Goal: Feedback & Contribution: Submit feedback/report problem

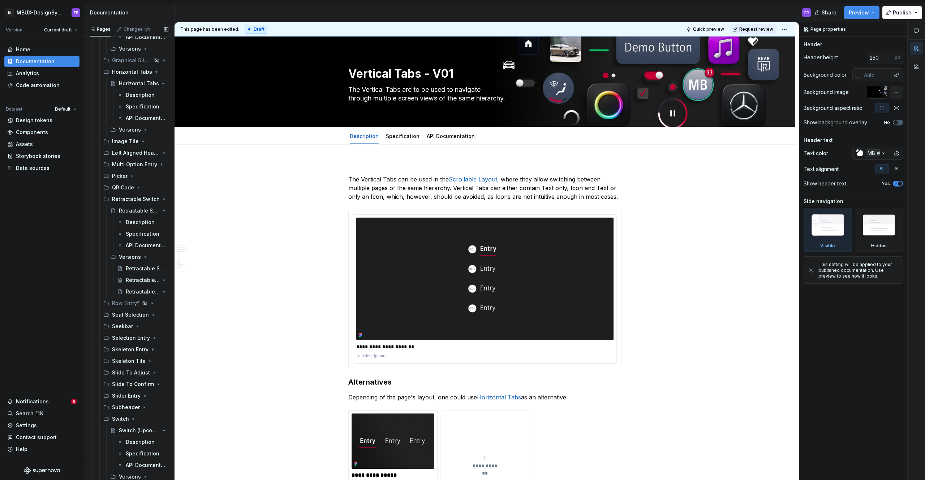
scroll to position [1682, 0]
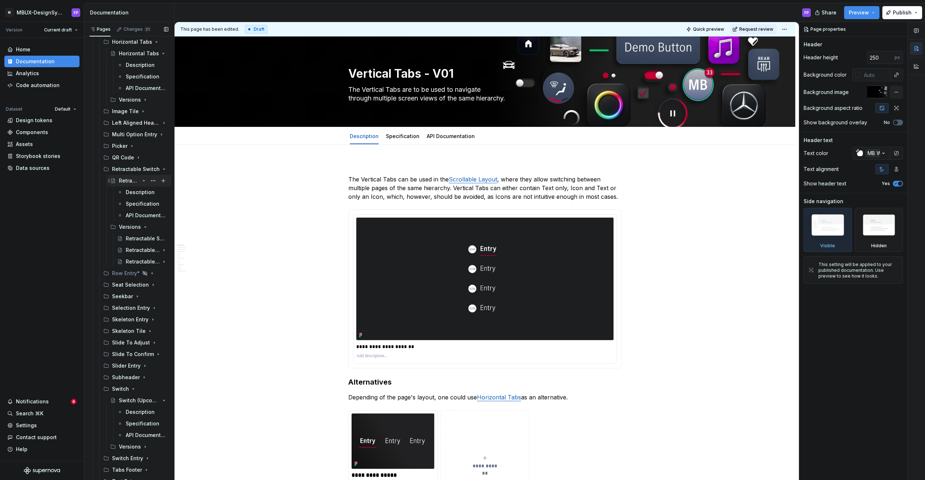
click at [144, 182] on icon "Page tree" at bounding box center [144, 181] width 6 height 6
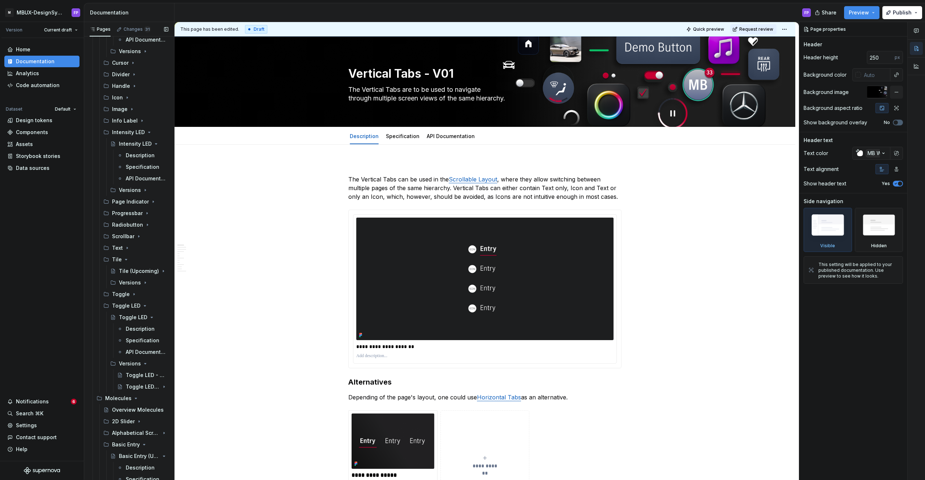
scroll to position [753, 0]
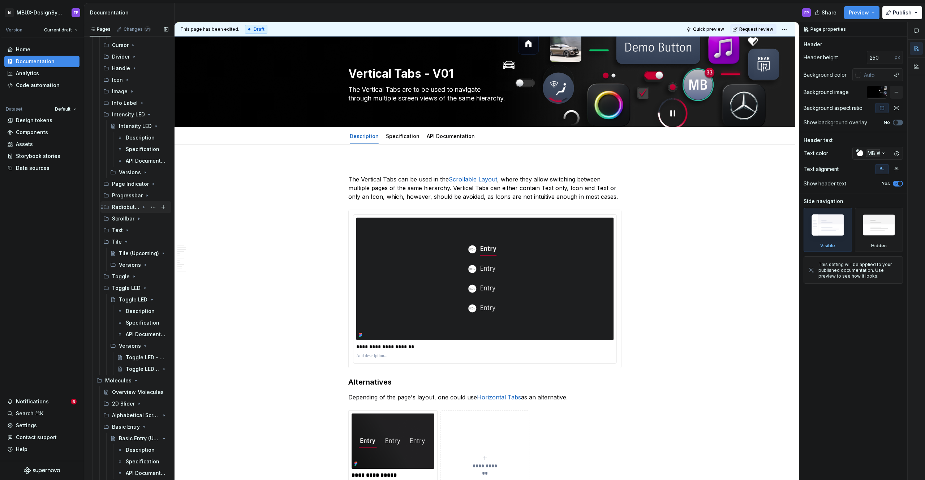
click at [142, 205] on icon "Page tree" at bounding box center [144, 207] width 6 height 6
click at [137, 230] on div "Versions" at bounding box center [129, 230] width 21 height 7
click at [130, 216] on div "Radiobutton" at bounding box center [129, 218] width 21 height 7
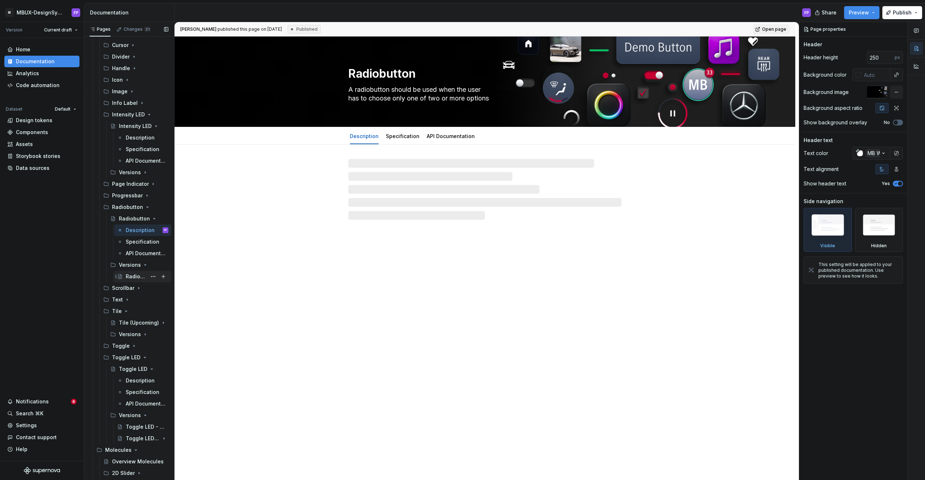
click at [137, 275] on div "Radiobutton - Versions" at bounding box center [136, 276] width 21 height 7
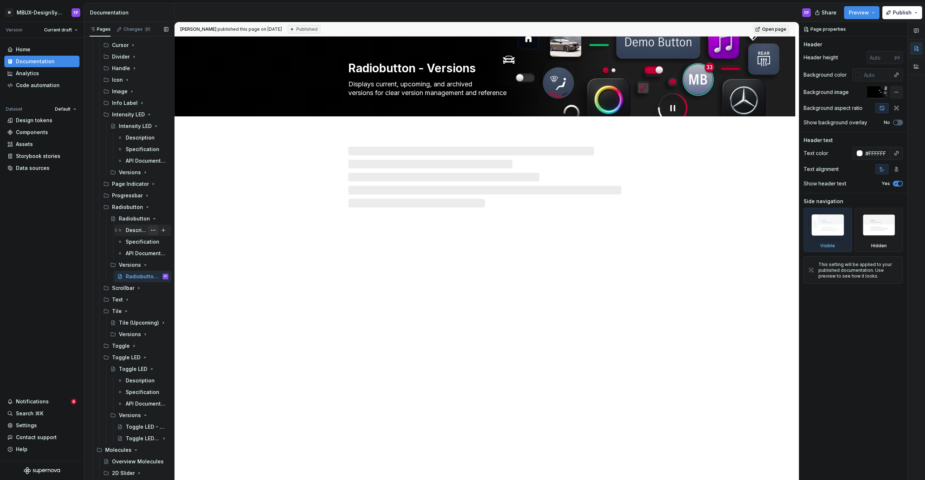
click at [134, 232] on div "Description" at bounding box center [136, 230] width 21 height 7
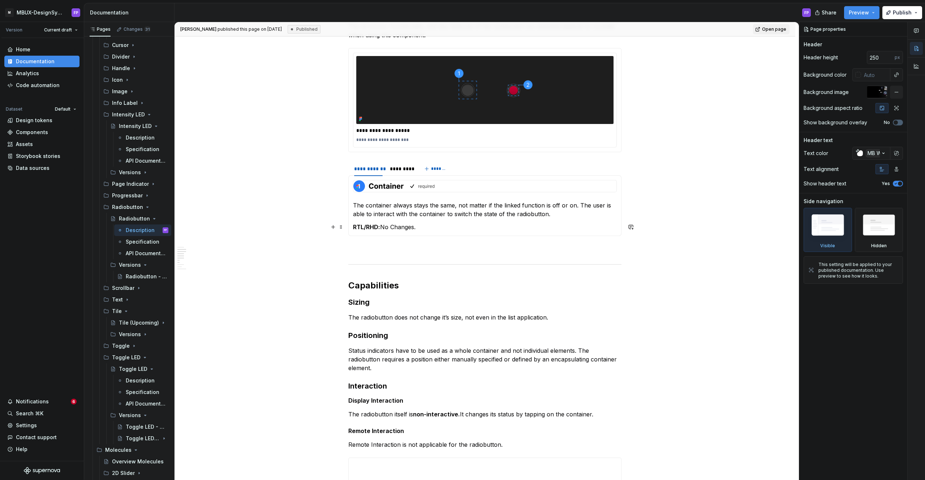
scroll to position [588, 0]
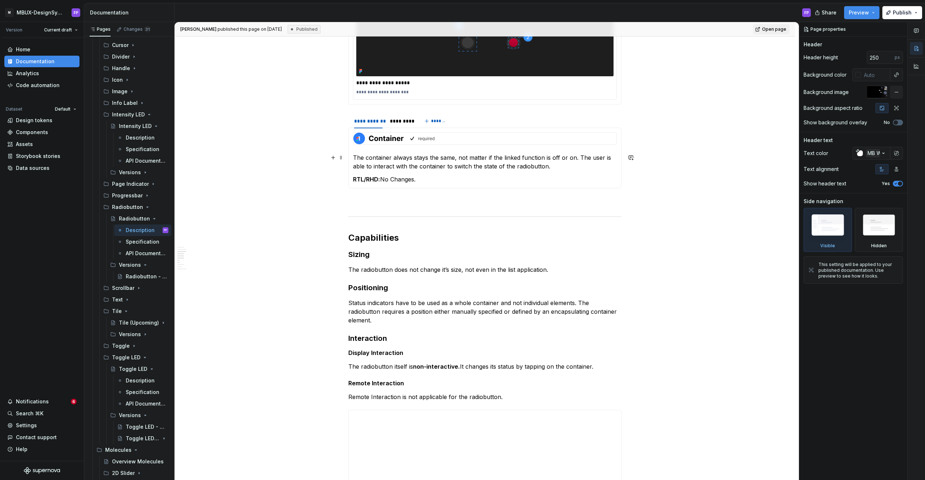
type textarea "*"
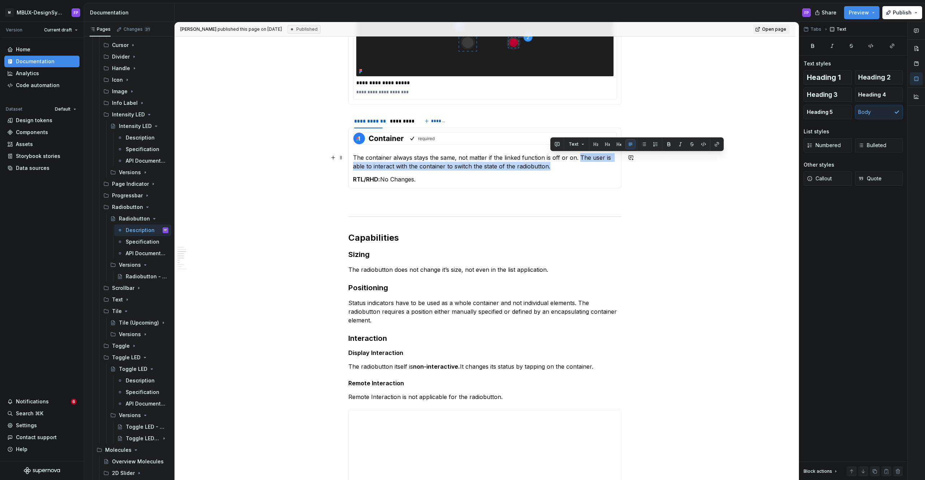
drag, startPoint x: 554, startPoint y: 168, endPoint x: 583, endPoint y: 158, distance: 31.2
click at [579, 158] on p "The container always stays the same, not matter if the linked function is off o…" at bounding box center [485, 161] width 264 height 17
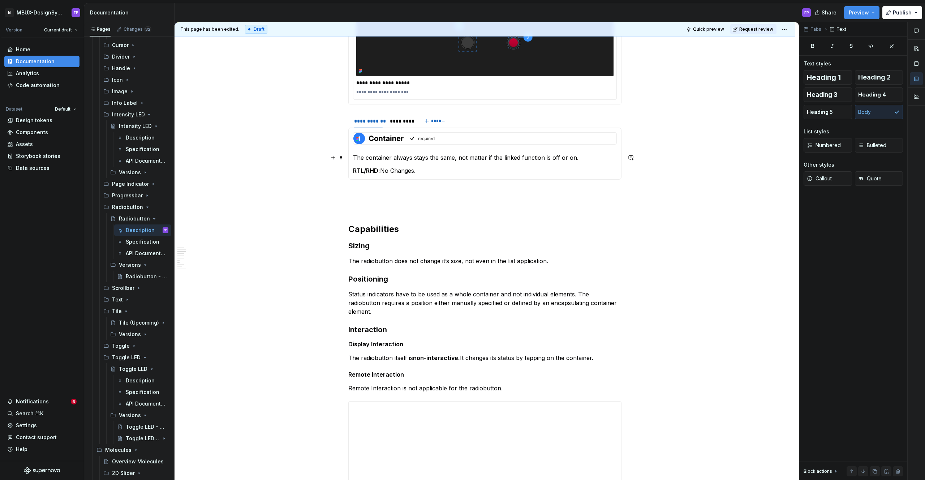
click at [606, 161] on p "The container always stays the same, not matter if the linked function is off o…" at bounding box center [485, 157] width 264 height 9
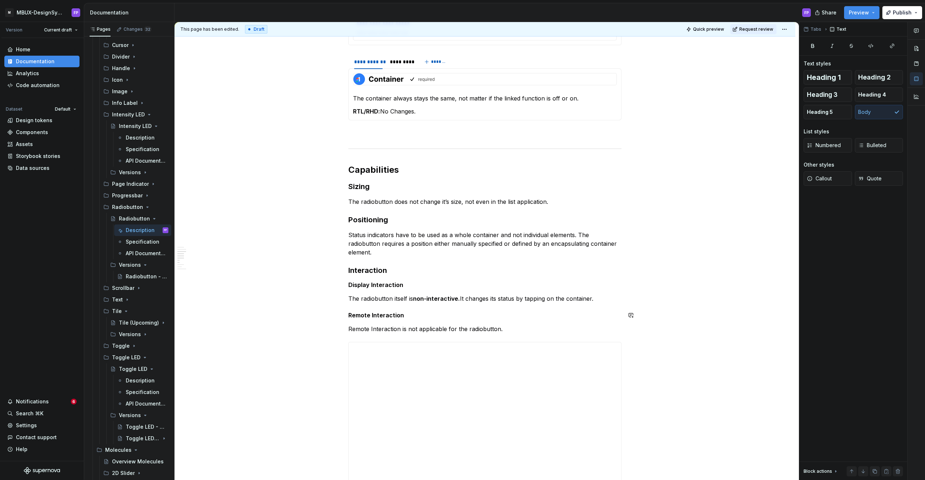
scroll to position [651, 0]
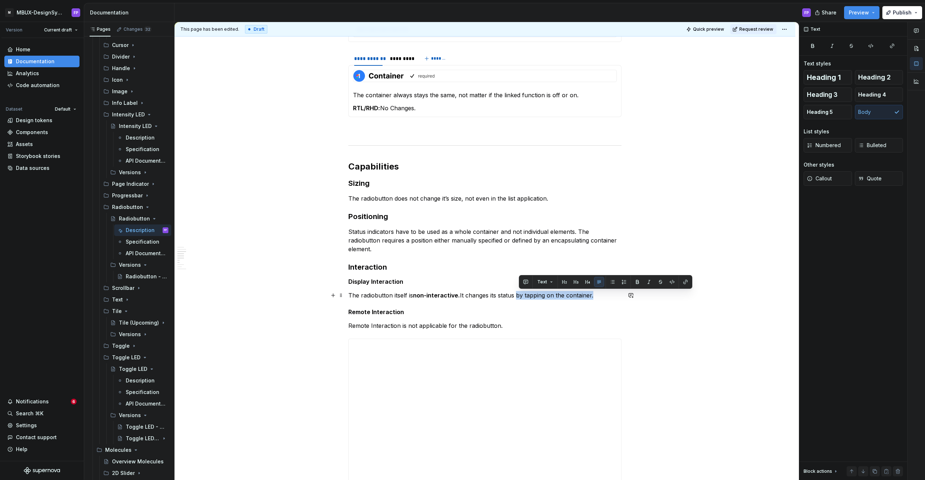
drag, startPoint x: 518, startPoint y: 296, endPoint x: 596, endPoint y: 296, distance: 77.7
click at [596, 296] on p "The radiobutton itself is non-interactive. It changes its status by tapping on …" at bounding box center [484, 295] width 273 height 9
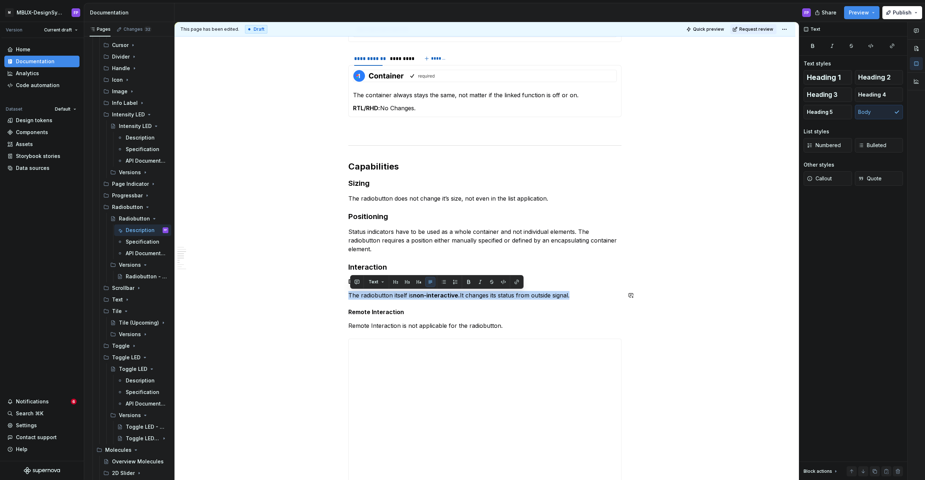
copy p "The radiobutton itself is non-interactive. It changes its status from outside s…"
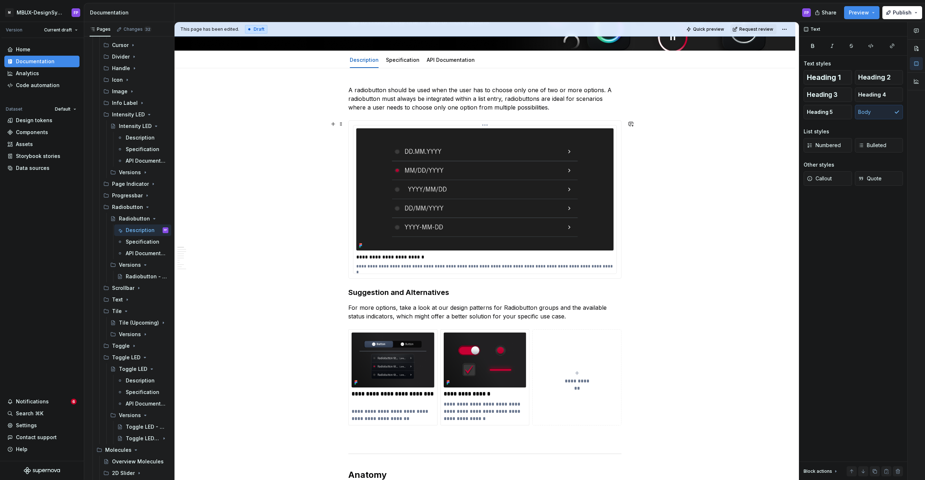
scroll to position [0, 0]
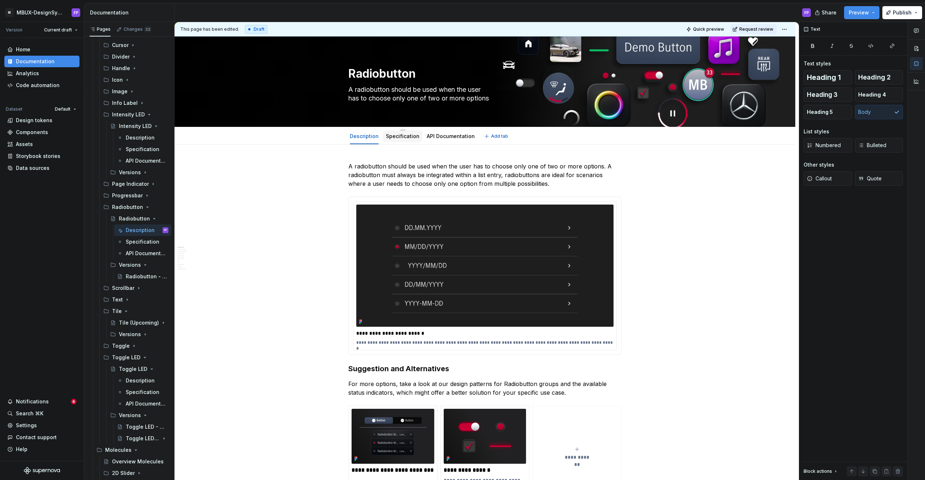
click at [399, 133] on link "Specification" at bounding box center [403, 136] width 34 height 6
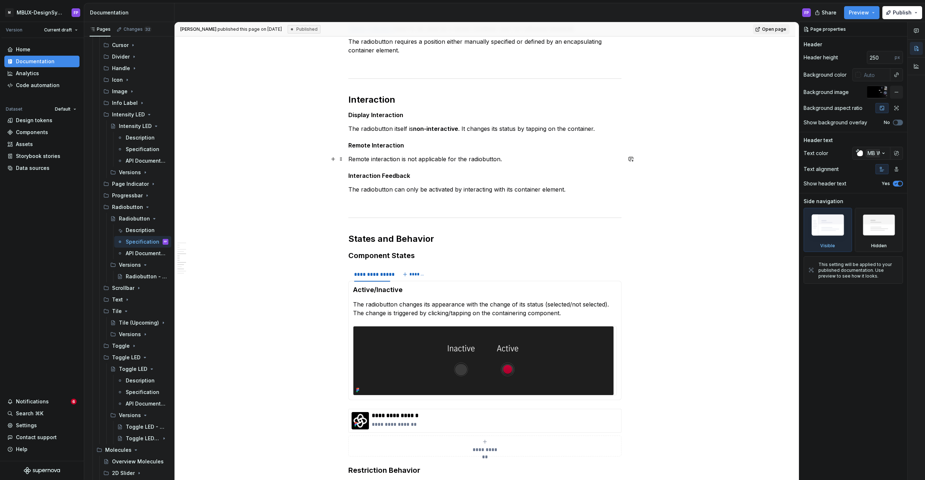
scroll to position [569, 0]
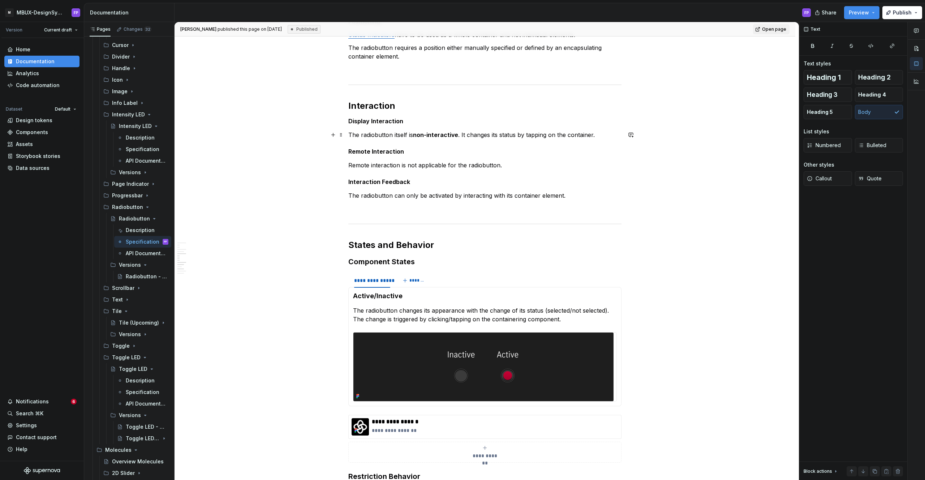
click at [601, 134] on p "The radiobutton itself is non-interactive . It changes its status by tapping on…" at bounding box center [484, 134] width 273 height 9
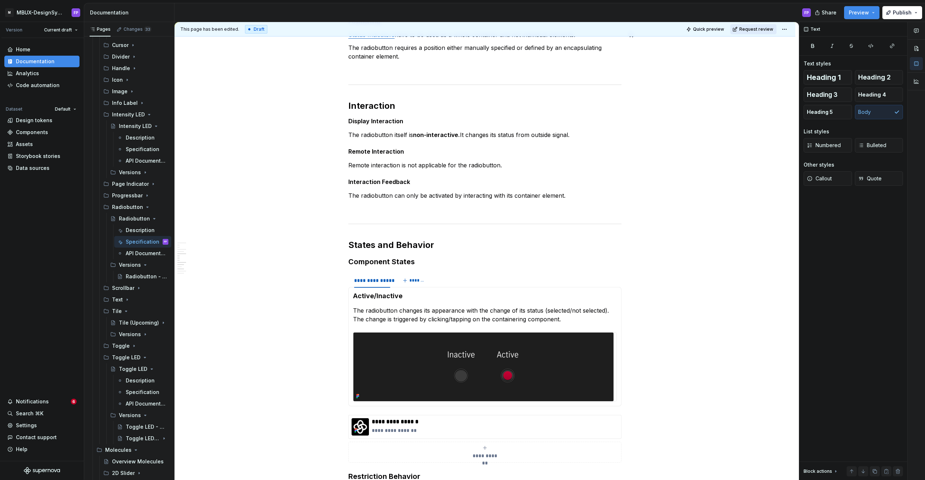
click at [754, 24] on button "Request review" at bounding box center [754, 29] width 46 height 10
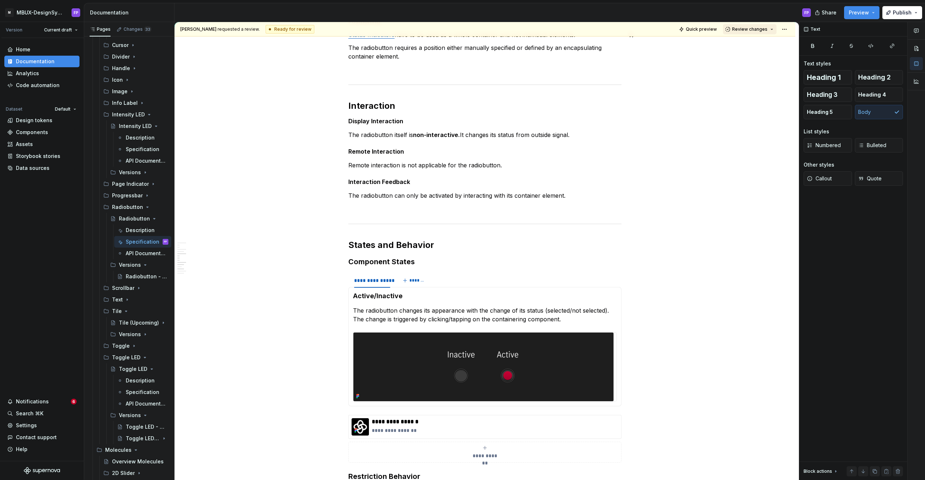
click at [753, 26] on button "Review changes" at bounding box center [749, 29] width 53 height 10
drag, startPoint x: 749, startPoint y: 43, endPoint x: 427, endPoint y: 114, distance: 330.1
click at [747, 44] on div "Approve" at bounding box center [773, 43] width 63 height 7
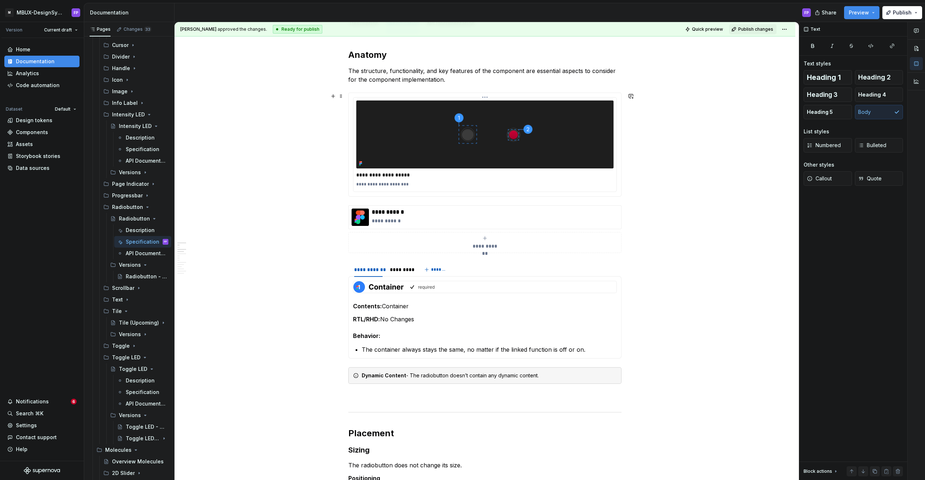
scroll to position [0, 0]
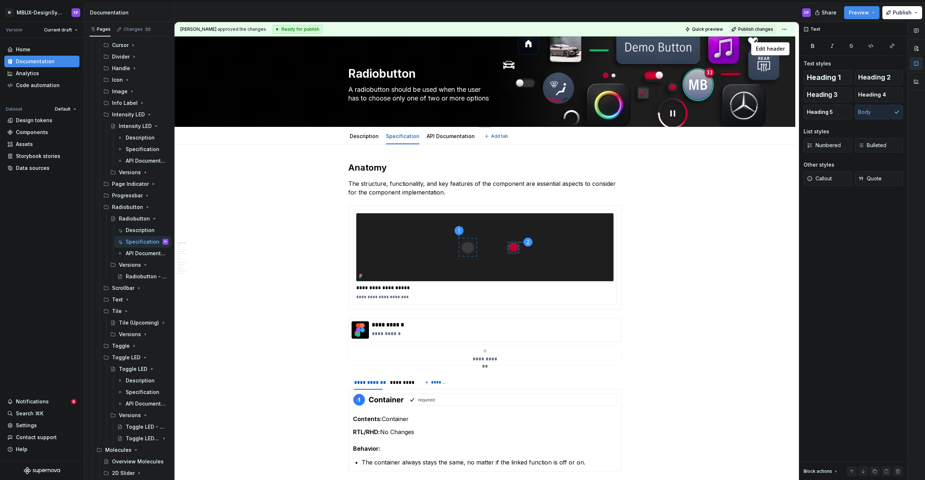
drag, startPoint x: 363, startPoint y: 134, endPoint x: 490, endPoint y: 124, distance: 126.9
click at [363, 134] on link "Description" at bounding box center [364, 136] width 29 height 6
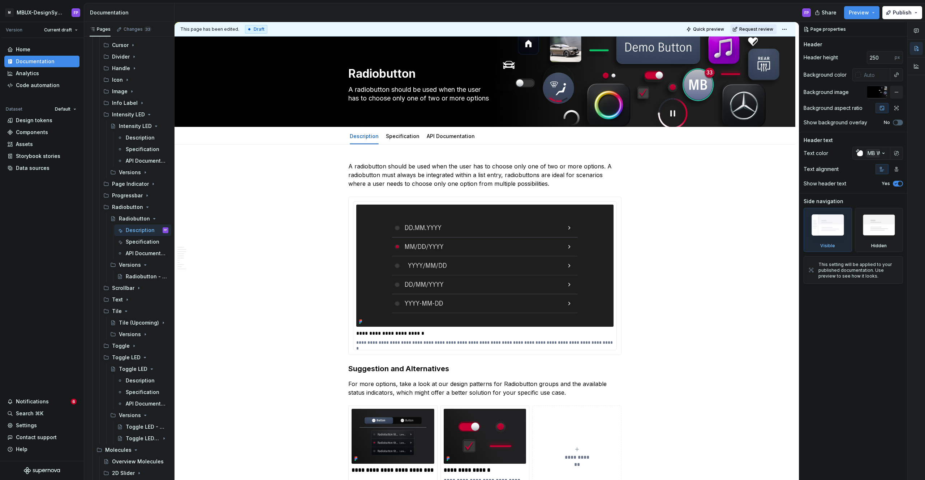
click at [757, 28] on span "Request review" at bounding box center [757, 29] width 34 height 6
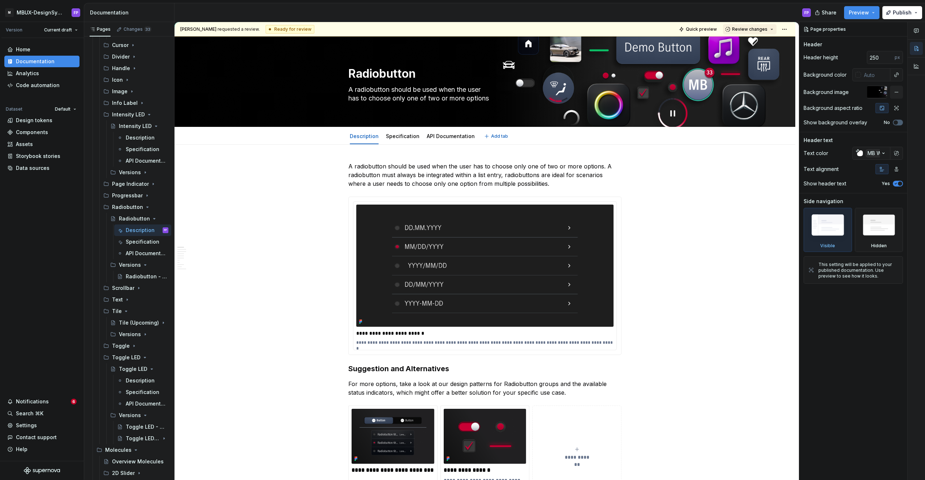
click at [758, 28] on span "Review changes" at bounding box center [749, 29] width 35 height 6
click at [754, 45] on div "Approve" at bounding box center [773, 43] width 63 height 7
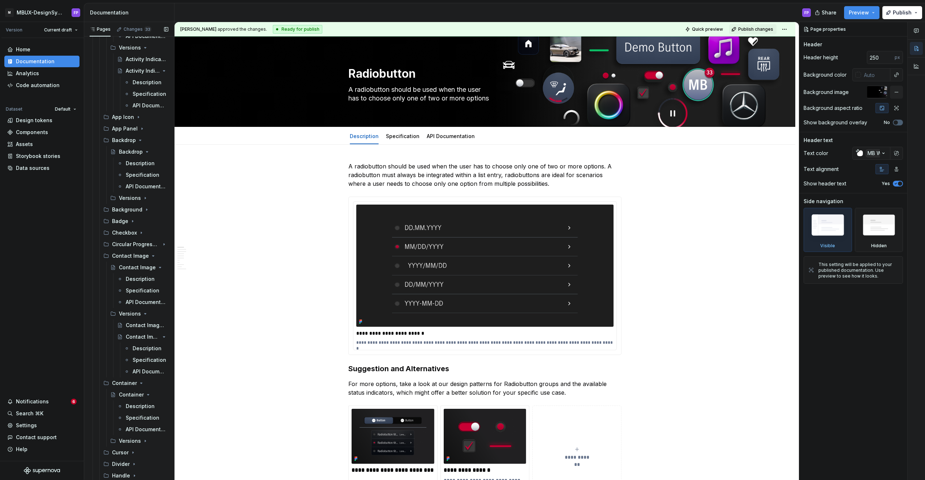
scroll to position [344, 0]
click at [130, 233] on div "Checkbox" at bounding box center [124, 234] width 25 height 7
click at [125, 258] on div "Versions" at bounding box center [130, 257] width 22 height 7
click at [128, 248] on div "Checkbox" at bounding box center [129, 245] width 21 height 7
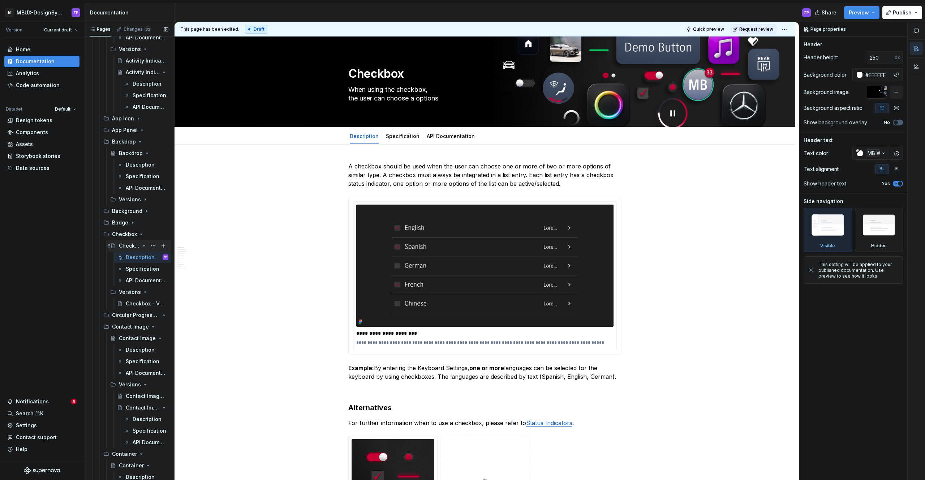
type textarea "*"
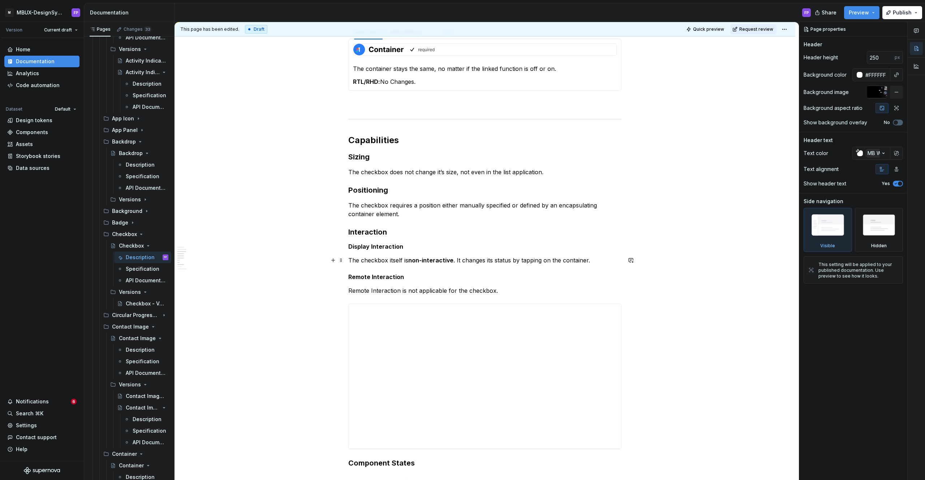
scroll to position [708, 0]
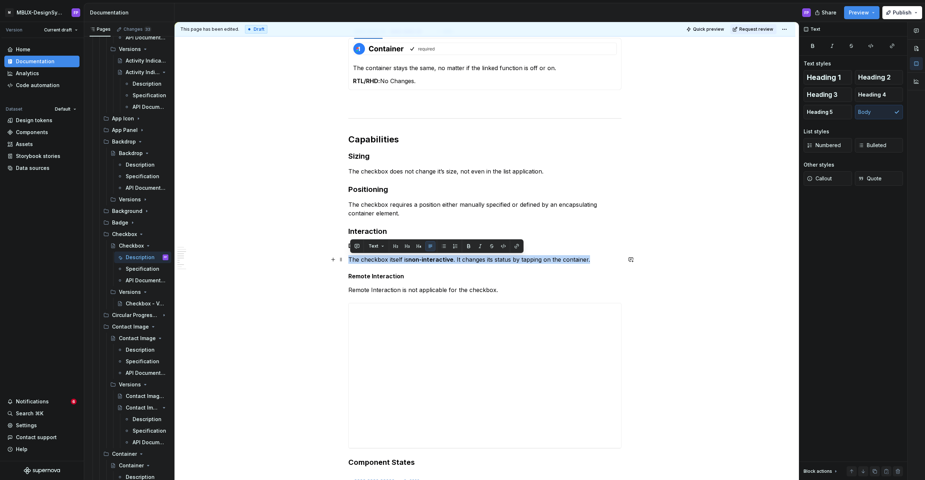
drag, startPoint x: 577, startPoint y: 260, endPoint x: 352, endPoint y: 260, distance: 225.2
click at [352, 260] on p "The checkbox itself is non-interactive . It changes its status by tapping on th…" at bounding box center [484, 259] width 273 height 9
paste div
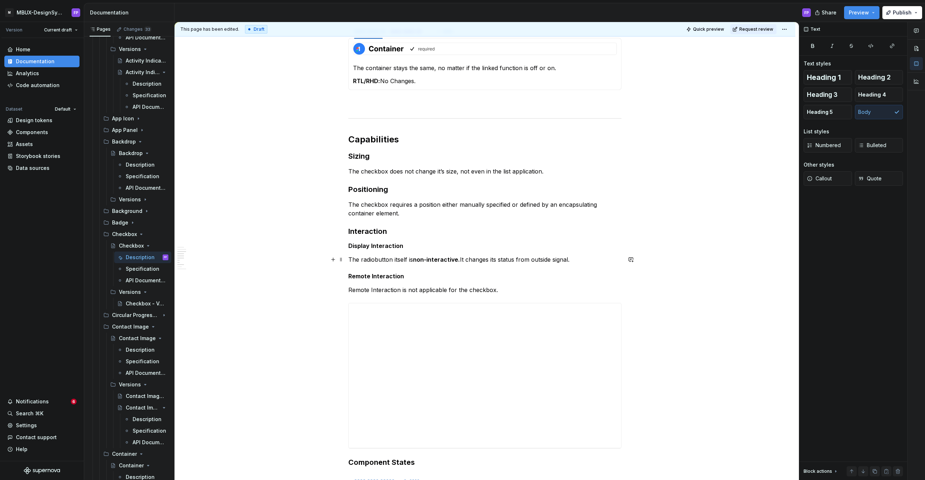
click at [375, 260] on p "The radiobutton itself is non-interactive. It changes its status from outside s…" at bounding box center [484, 259] width 273 height 9
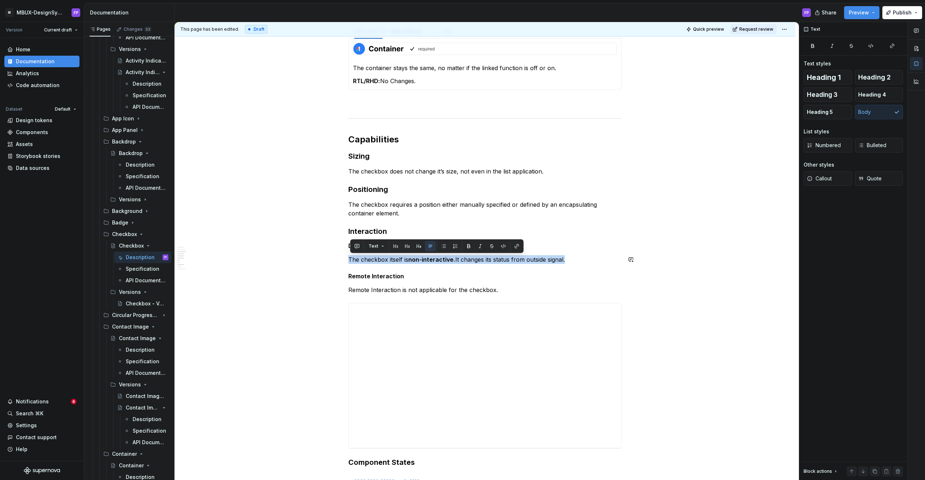
copy p "The checkbox itself is non-interactive. It changes its status from outside sign…"
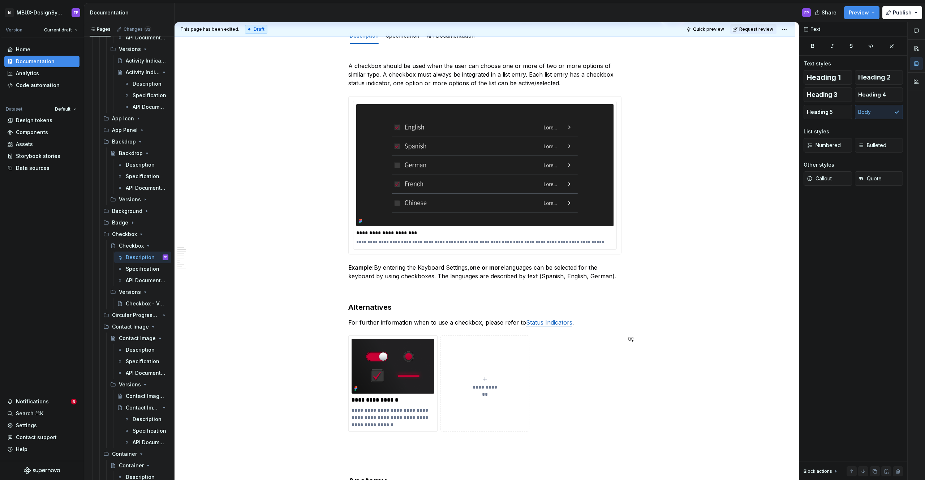
scroll to position [0, 0]
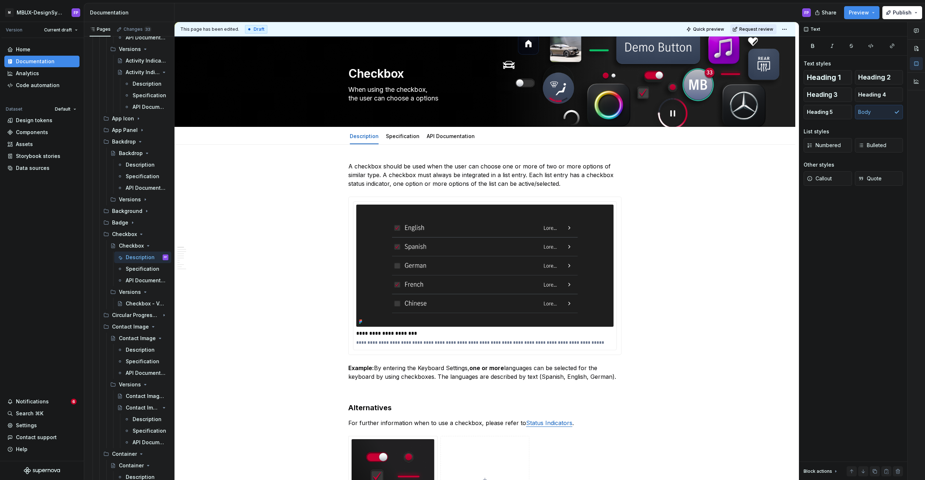
click at [760, 27] on span "Request review" at bounding box center [757, 29] width 34 height 6
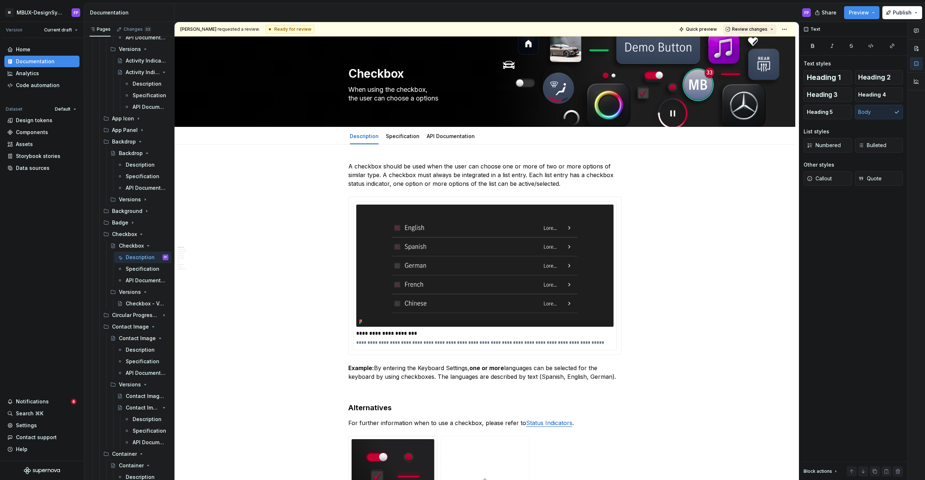
drag, startPoint x: 760, startPoint y: 27, endPoint x: 755, endPoint y: 34, distance: 8.5
click at [759, 28] on span "Review changes" at bounding box center [749, 29] width 35 height 6
drag, startPoint x: 751, startPoint y: 42, endPoint x: 584, endPoint y: 82, distance: 171.7
click at [751, 42] on div "Approve" at bounding box center [773, 43] width 63 height 7
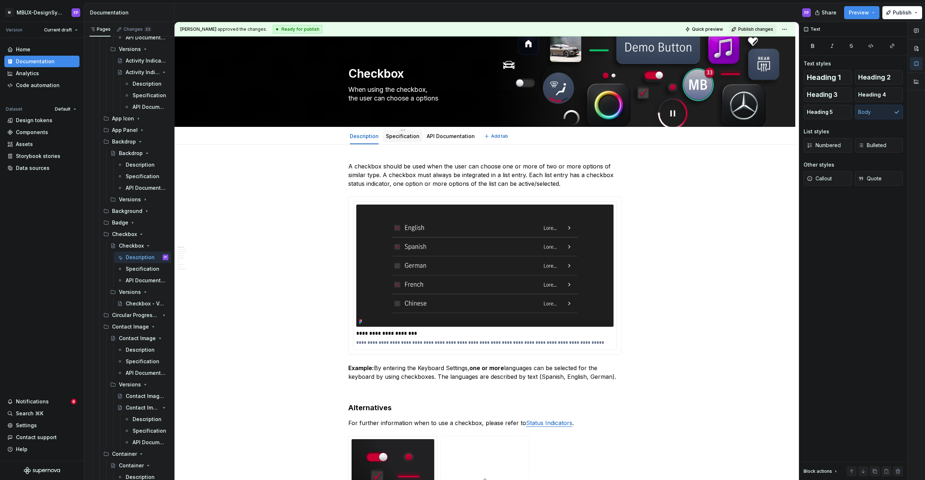
click at [404, 139] on div "Specification" at bounding box center [403, 136] width 34 height 7
click at [402, 137] on div "Specification" at bounding box center [403, 136] width 34 height 9
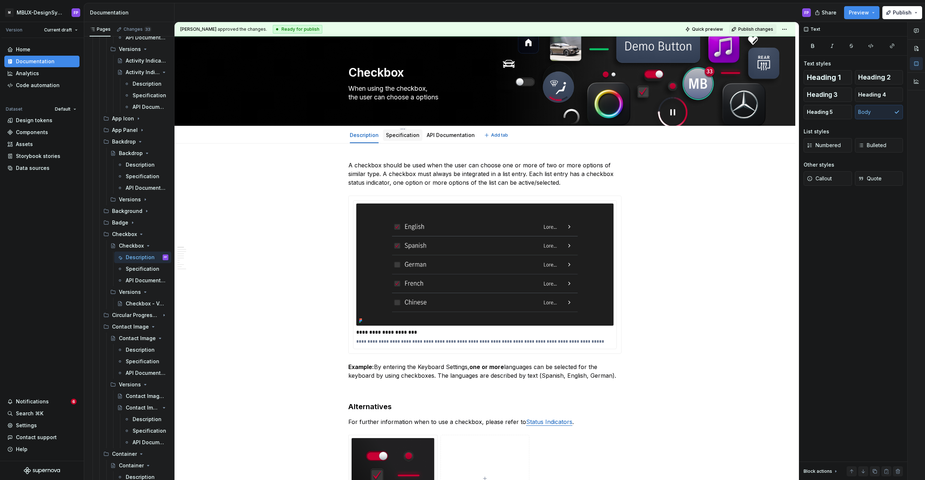
click at [414, 140] on div "Specification" at bounding box center [402, 135] width 39 height 12
click at [424, 165] on p "A checkbox should be used when the user can choose one or more of two or more o…" at bounding box center [484, 174] width 273 height 26
click at [404, 136] on link "Specification" at bounding box center [403, 135] width 34 height 6
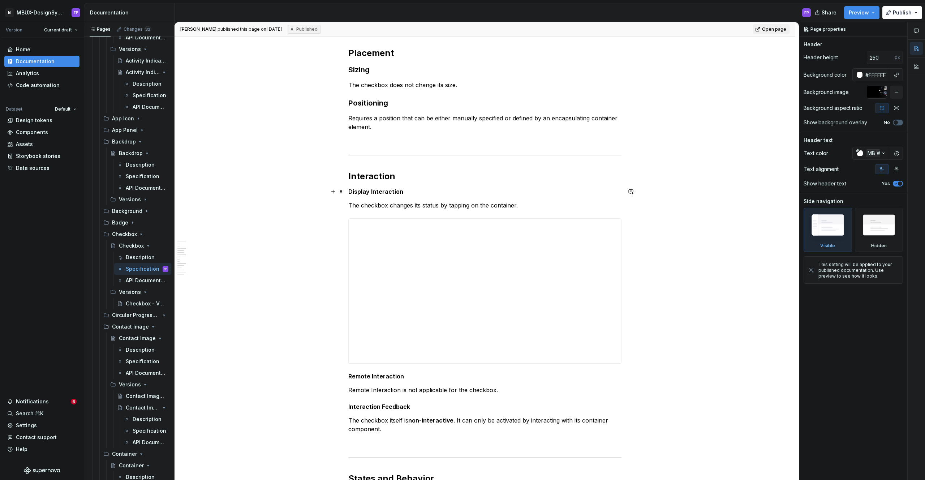
scroll to position [512, 0]
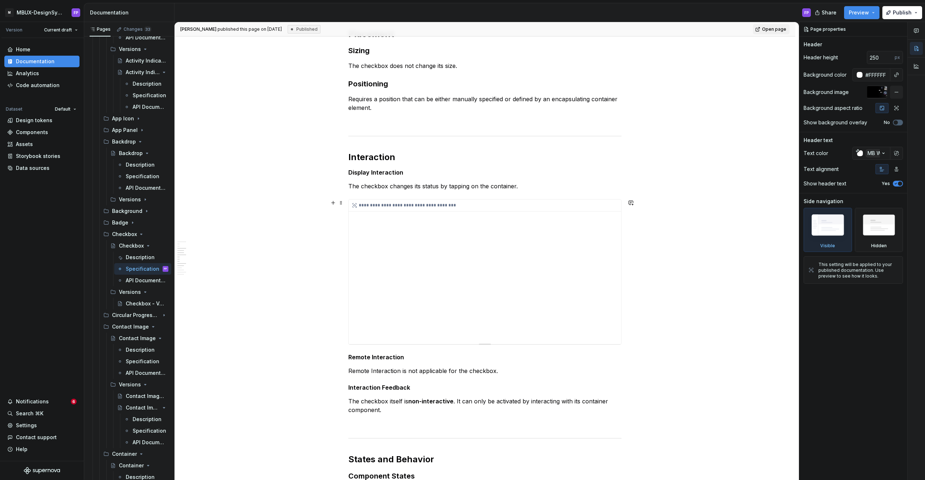
click at [434, 202] on div "**********" at bounding box center [485, 206] width 273 height 12
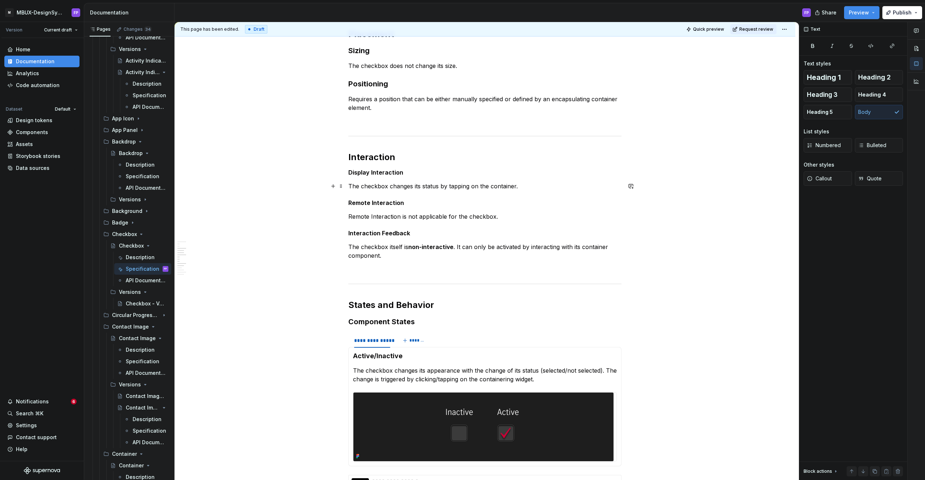
click at [540, 186] on p "The checkbox changes its status by tapping on the container." at bounding box center [484, 186] width 273 height 9
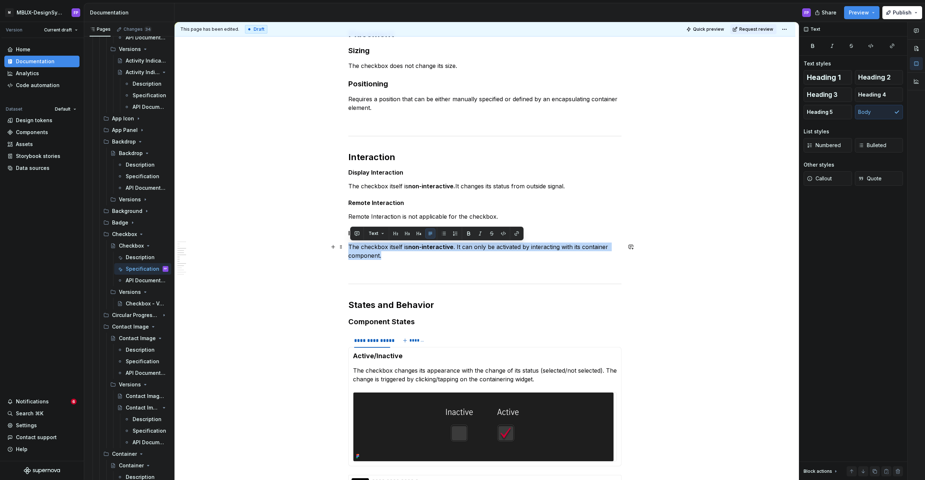
drag, startPoint x: 387, startPoint y: 256, endPoint x: 351, endPoint y: 247, distance: 37.4
click at [351, 247] on p "The checkbox itself is non-interactive . It can only be activated by interactin…" at bounding box center [484, 251] width 273 height 17
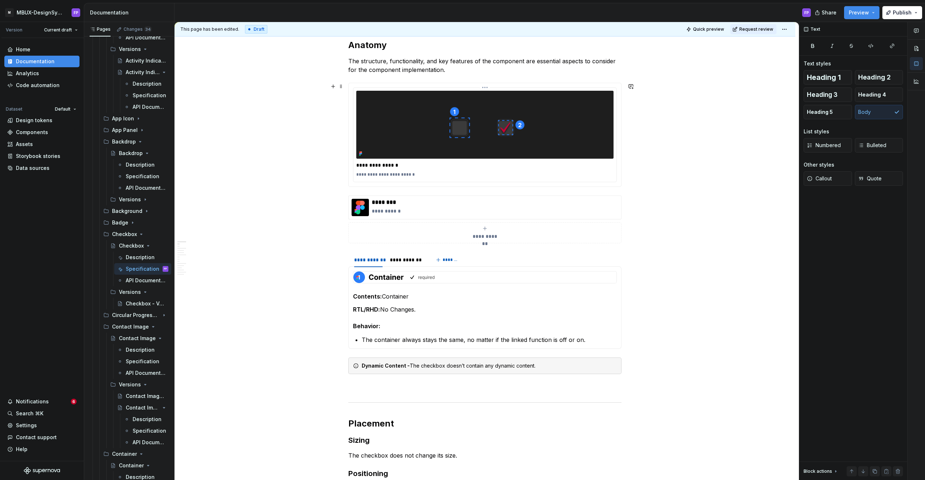
scroll to position [0, 0]
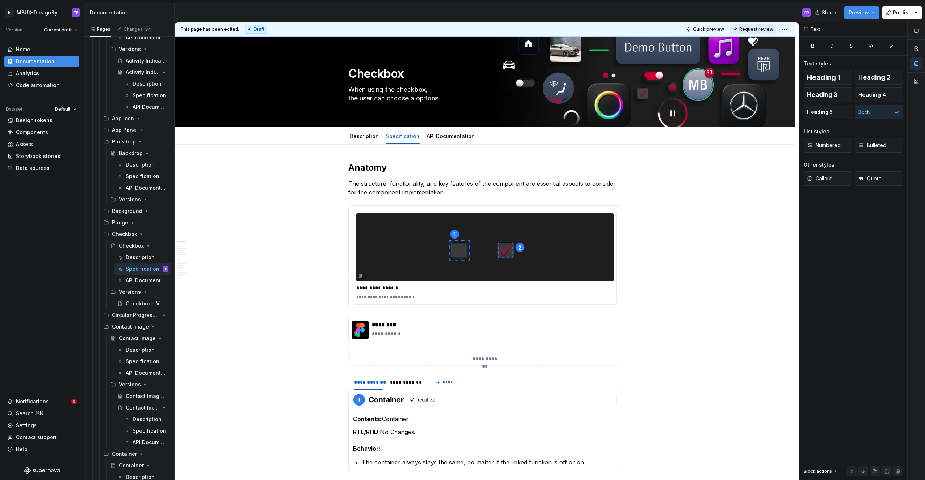
click at [751, 30] on span "Request review" at bounding box center [757, 29] width 34 height 6
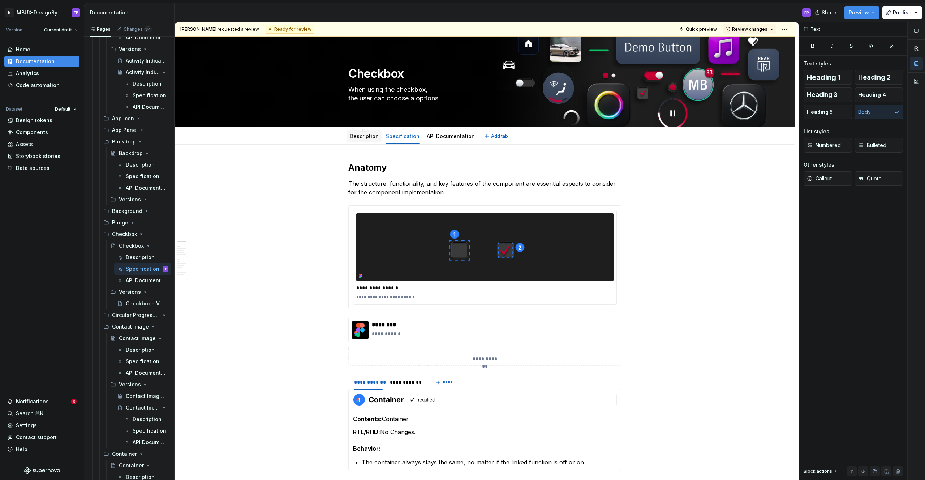
click at [353, 137] on link "Description" at bounding box center [364, 136] width 29 height 6
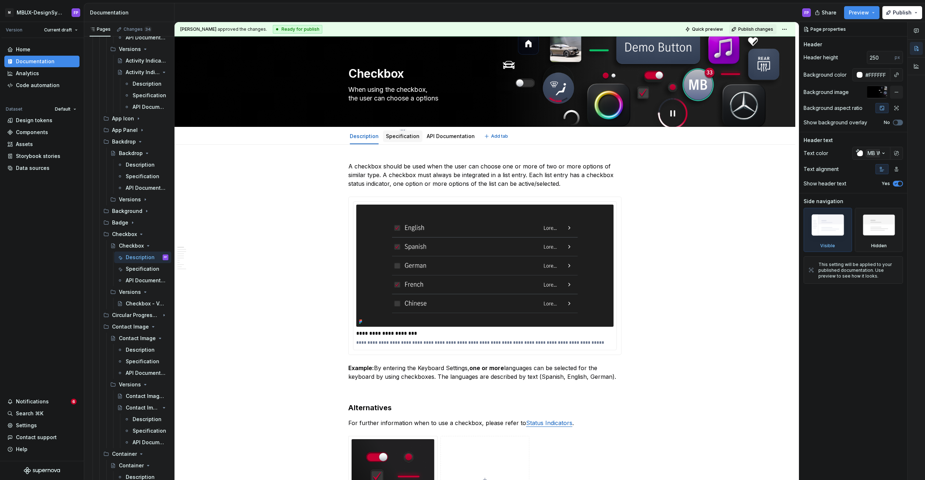
click at [405, 136] on link "Specification" at bounding box center [403, 136] width 34 height 6
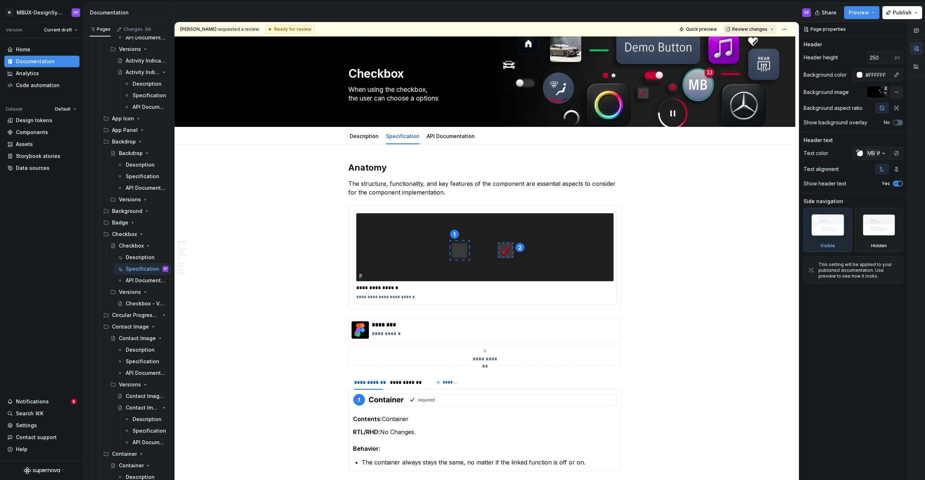
click at [767, 24] on div "Quick preview Review changes" at bounding box center [733, 29] width 113 height 10
click at [765, 26] on span "Review changes" at bounding box center [749, 29] width 35 height 6
drag, startPoint x: 749, startPoint y: 46, endPoint x: 582, endPoint y: 175, distance: 211.3
click at [749, 46] on div "Approve" at bounding box center [773, 43] width 63 height 7
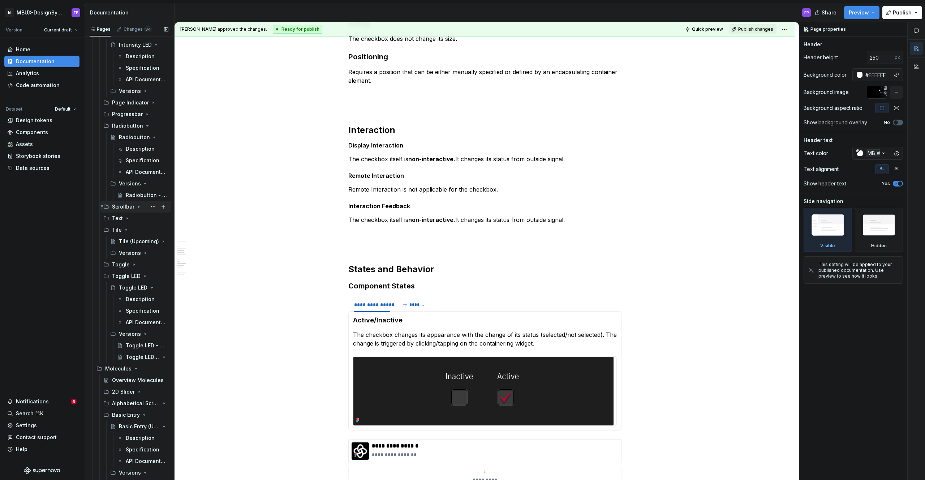
scroll to position [908, 0]
click at [132, 261] on icon "Page tree" at bounding box center [134, 261] width 6 height 6
click at [137, 282] on div "Versions" at bounding box center [129, 283] width 21 height 7
click at [129, 271] on div "Toggle" at bounding box center [128, 272] width 18 height 7
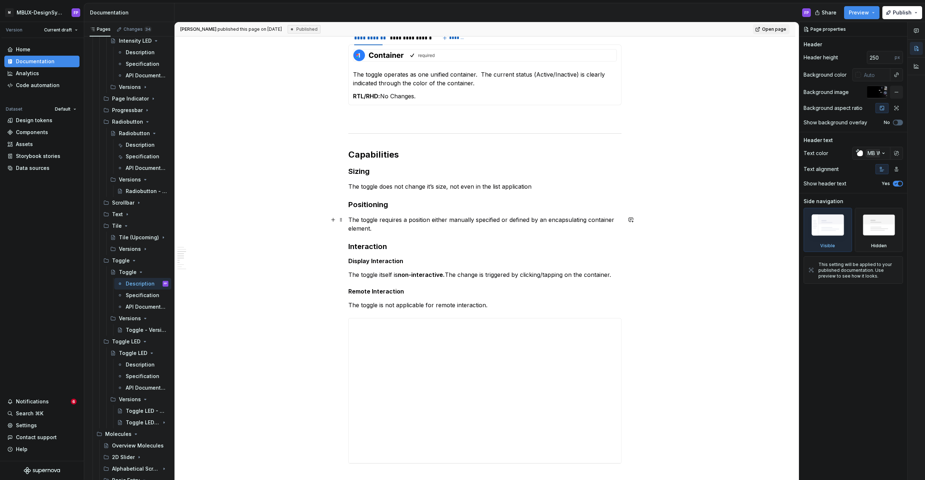
scroll to position [657, 0]
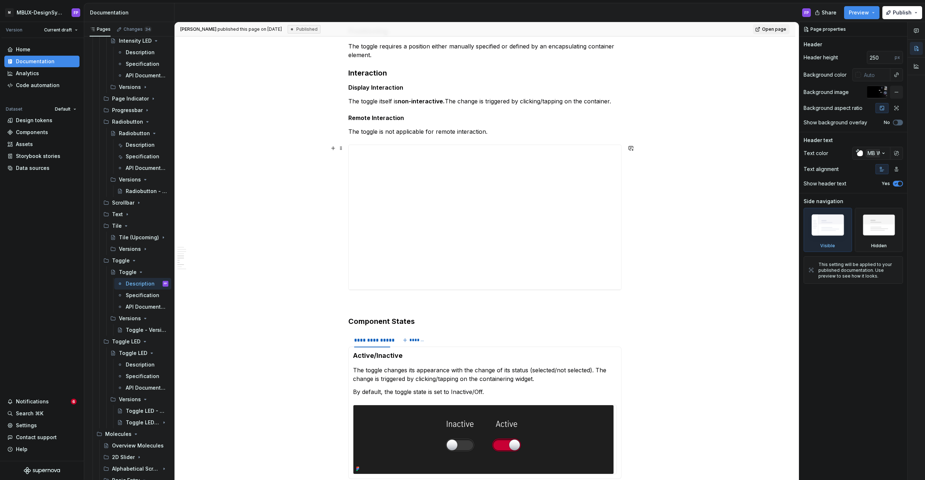
type textarea "*"
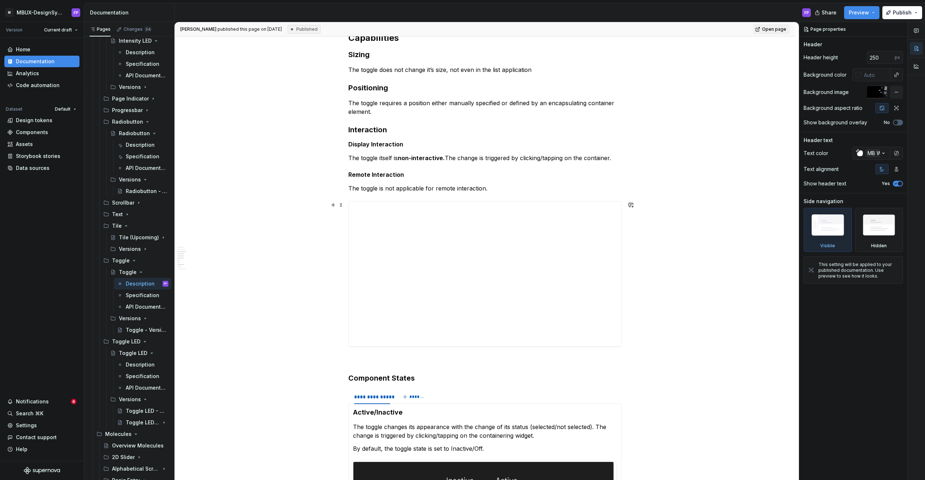
scroll to position [768, 0]
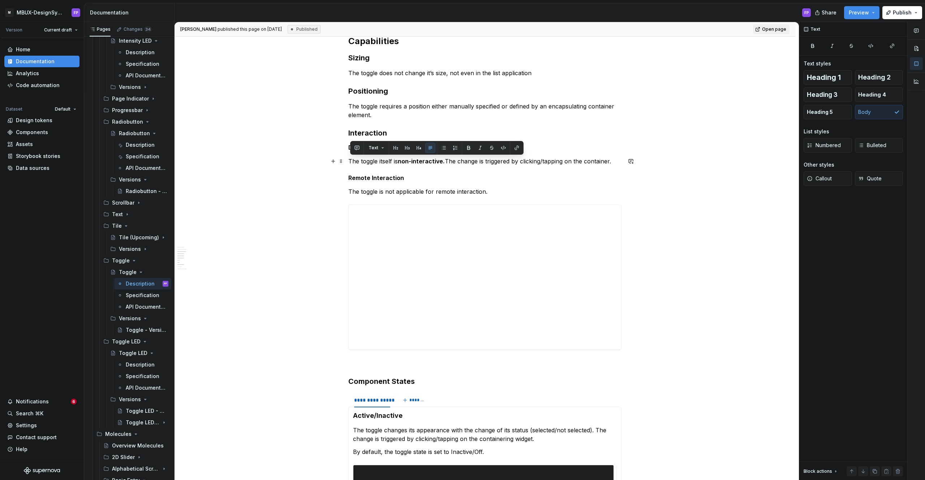
drag, startPoint x: 613, startPoint y: 161, endPoint x: 349, endPoint y: 160, distance: 264.2
click at [349, 160] on div "**********" at bounding box center [485, 185] width 621 height 1619
paste div
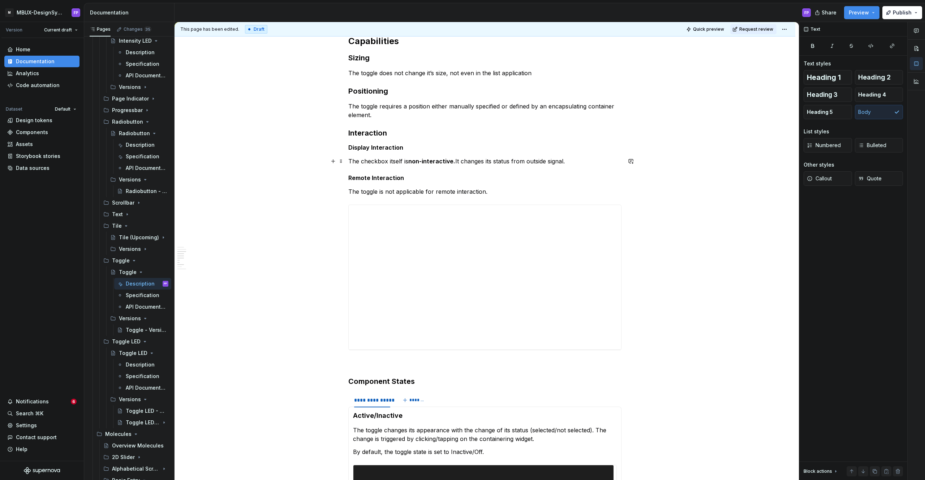
click at [372, 162] on p "The checkbox itself is non-interactive. It changes its status from outside sign…" at bounding box center [484, 161] width 273 height 9
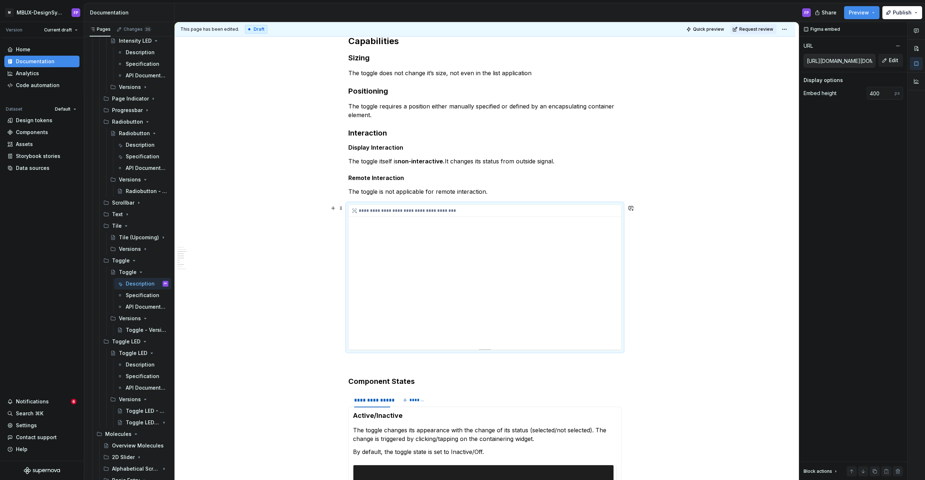
click at [458, 223] on div "**********" at bounding box center [485, 277] width 273 height 145
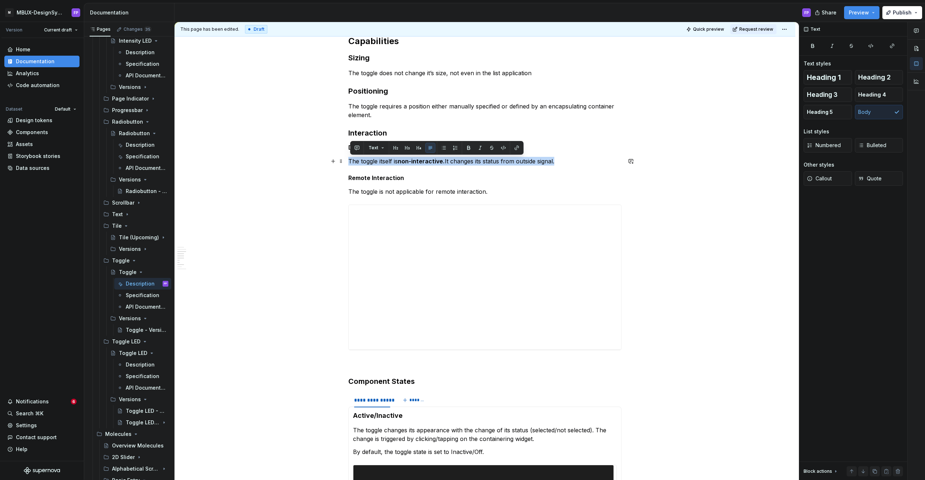
drag, startPoint x: 563, startPoint y: 160, endPoint x: 351, endPoint y: 162, distance: 211.8
click at [351, 162] on p "The toggle itself is non-interactive. It changes its status from outside signal." at bounding box center [484, 161] width 273 height 9
copy p "The toggle itself is non-interactive. It changes its status from outside signal."
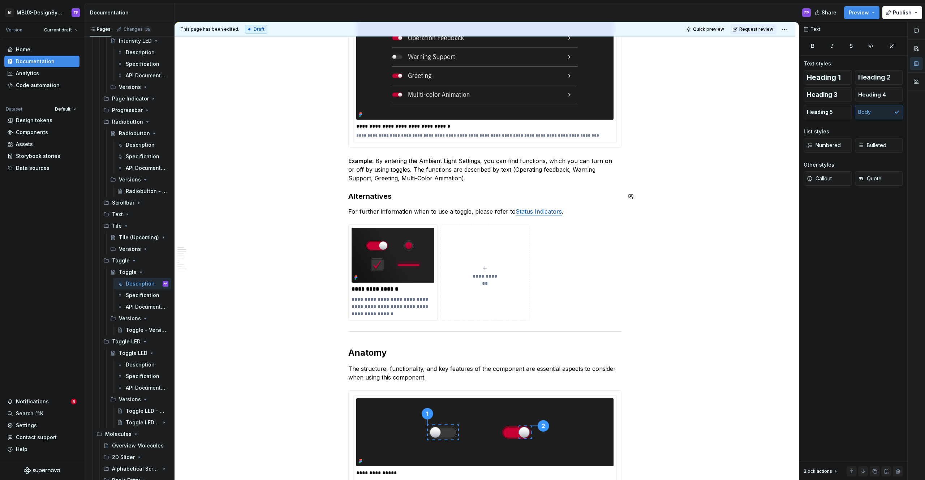
scroll to position [177, 0]
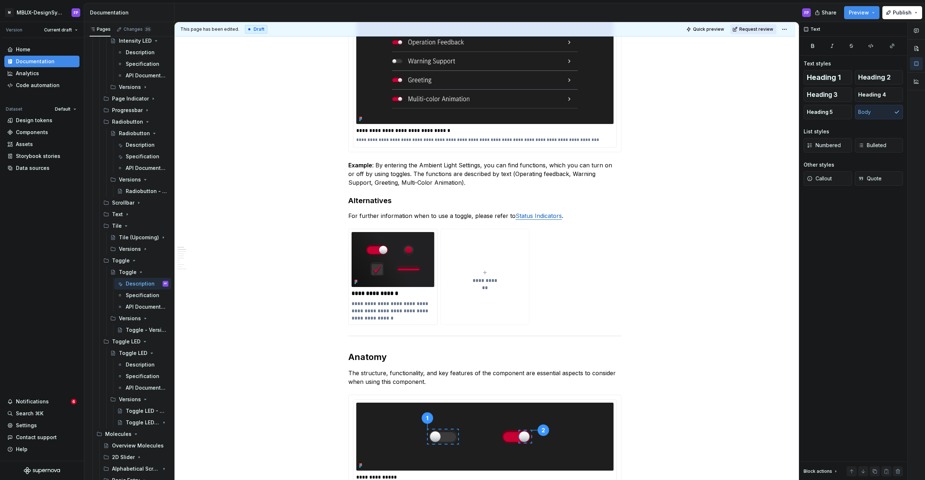
click at [766, 26] on span "Request review" at bounding box center [757, 29] width 34 height 6
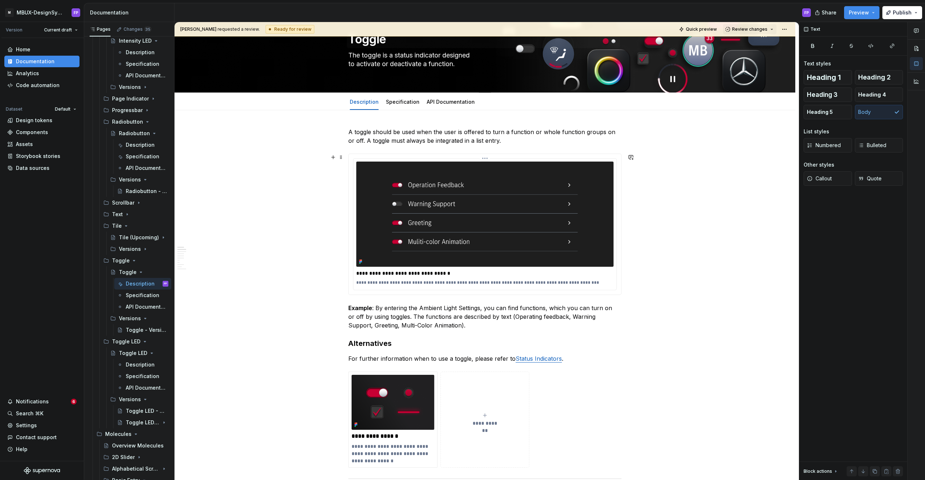
scroll to position [0, 0]
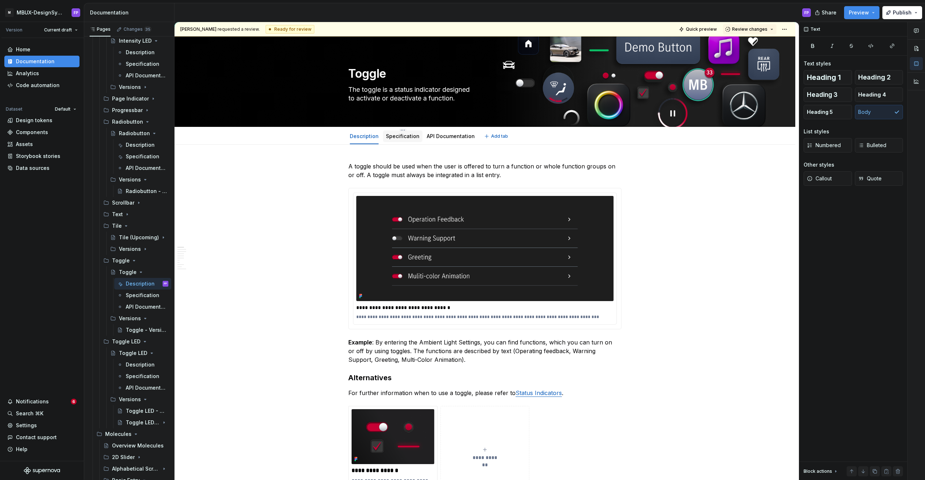
click at [407, 131] on div "Specification" at bounding box center [402, 136] width 39 height 12
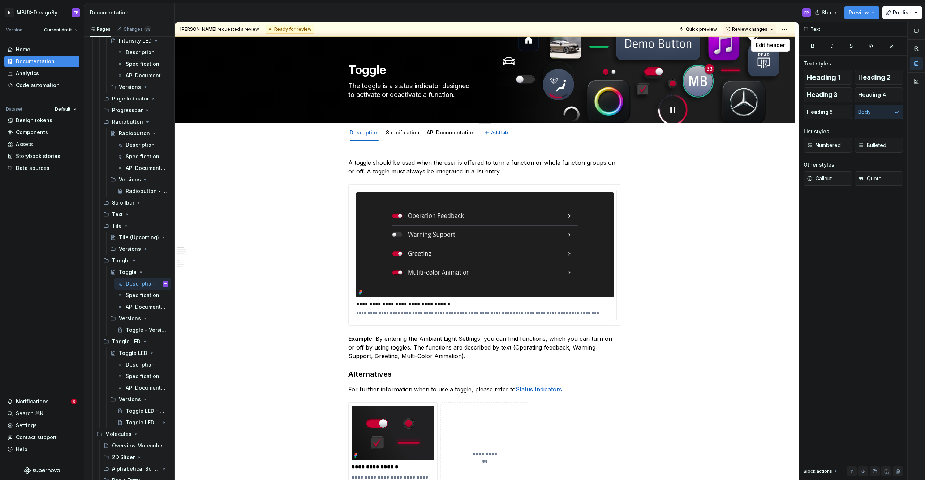
scroll to position [5, 0]
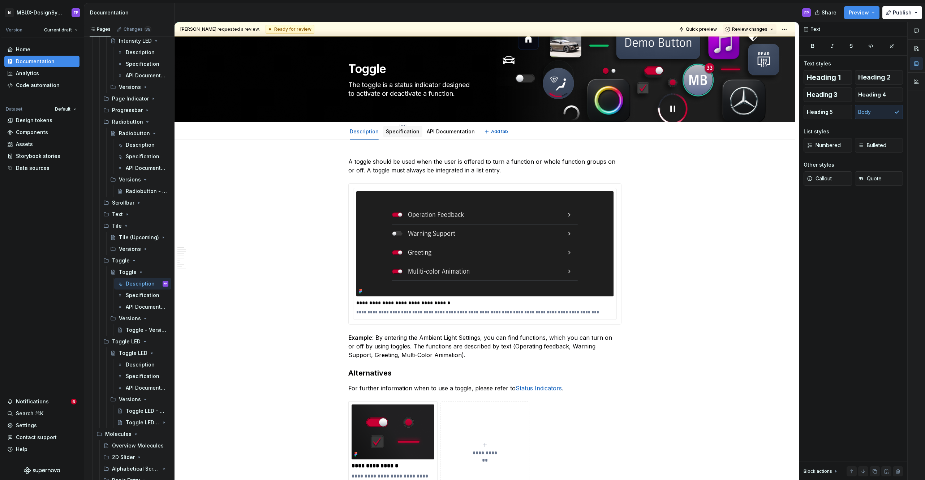
click at [405, 130] on link "Specification" at bounding box center [403, 131] width 34 height 6
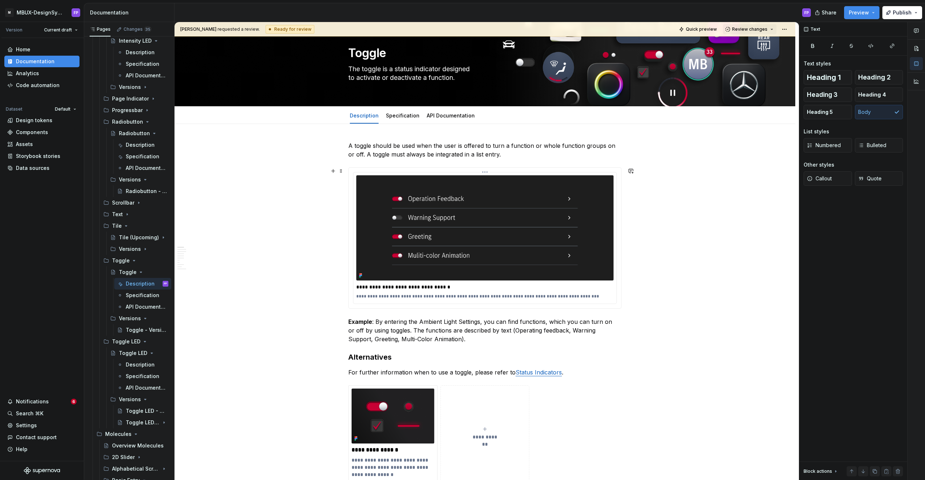
scroll to position [25, 0]
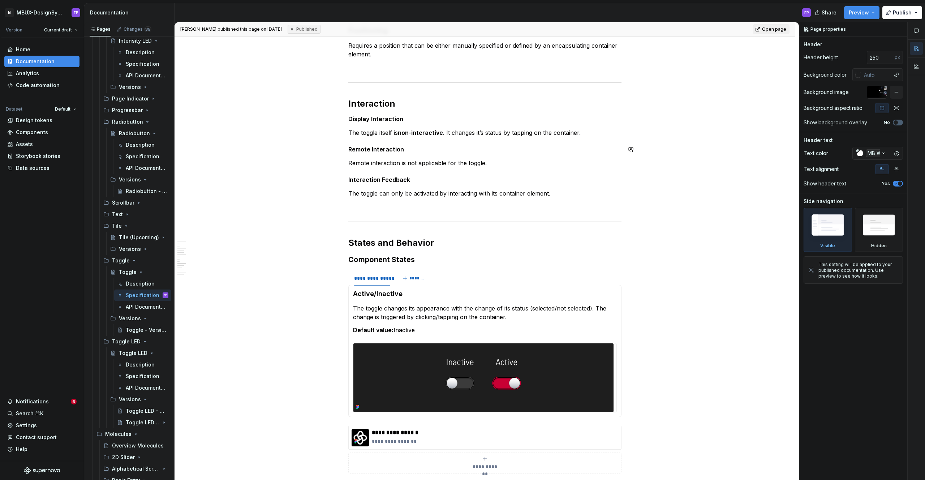
scroll to position [573, 0]
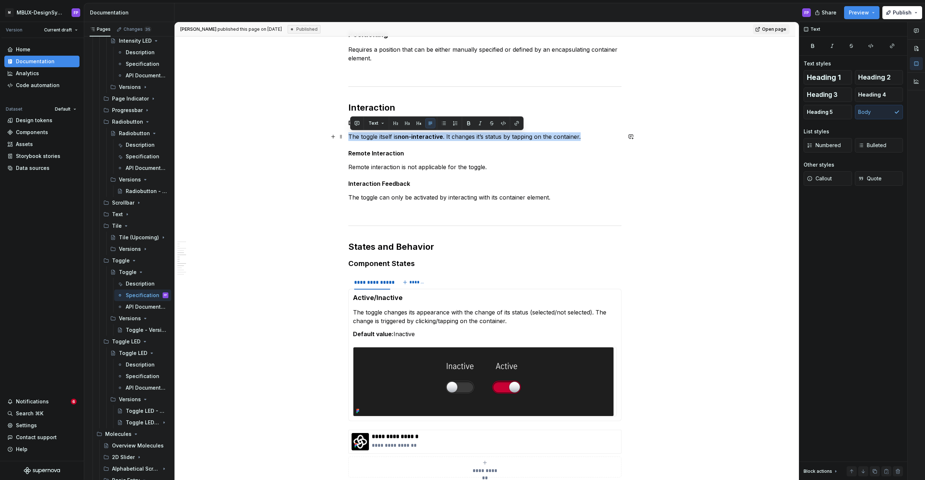
drag, startPoint x: 544, startPoint y: 136, endPoint x: 350, endPoint y: 136, distance: 194.5
click at [350, 136] on p "The toggle itself is non-interactive . It changes it’s status by tapping on the…" at bounding box center [484, 136] width 273 height 9
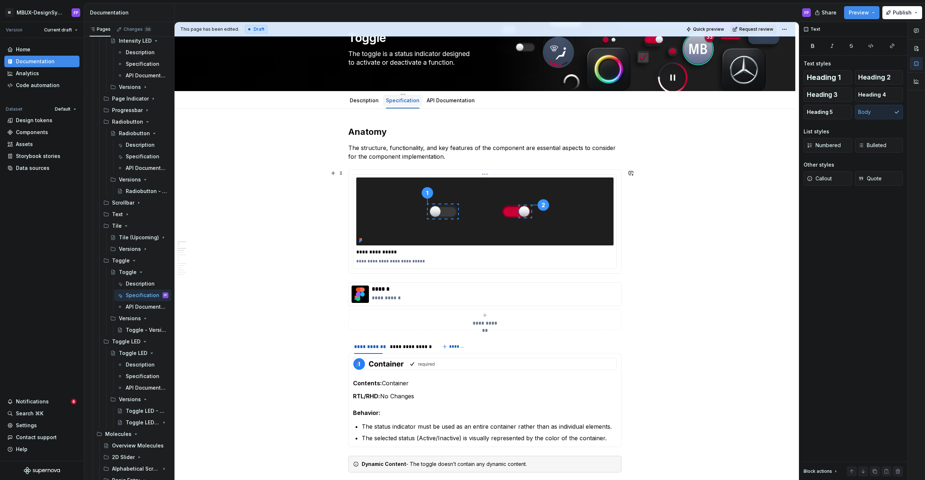
scroll to position [0, 0]
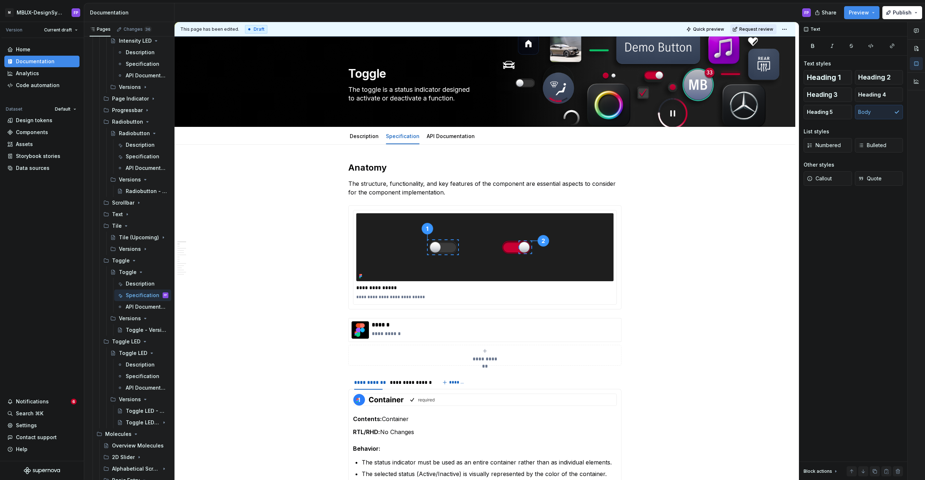
click at [766, 30] on span "Request review" at bounding box center [757, 29] width 34 height 6
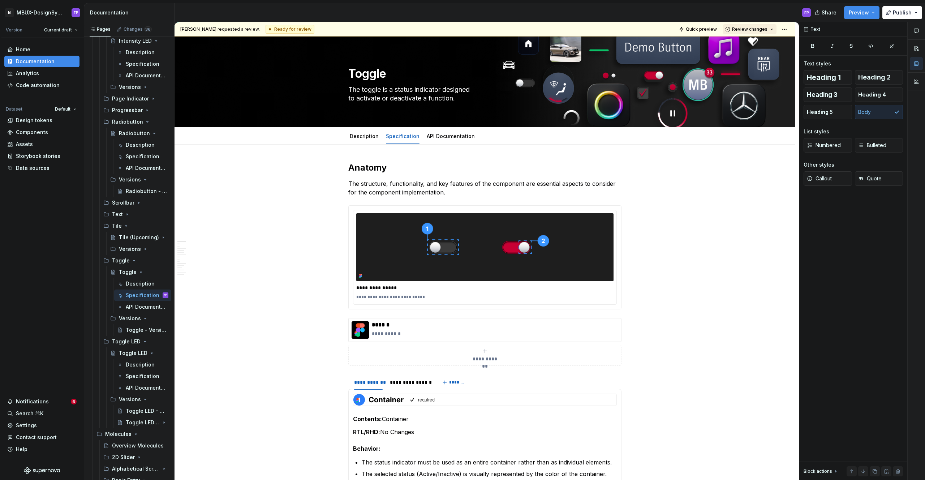
drag, startPoint x: 737, startPoint y: 30, endPoint x: 735, endPoint y: 33, distance: 4.0
click at [737, 30] on button "Review changes" at bounding box center [749, 29] width 53 height 10
drag, startPoint x: 737, startPoint y: 44, endPoint x: 549, endPoint y: 85, distance: 192.4
click at [737, 44] on div "Suggestions" at bounding box center [736, 43] width 6 height 6
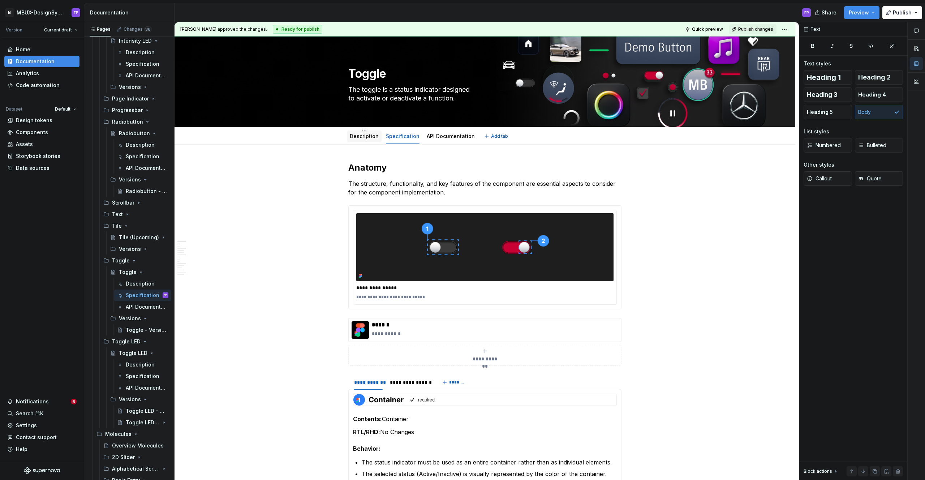
drag, startPoint x: 359, startPoint y: 136, endPoint x: 370, endPoint y: 136, distance: 10.5
click at [359, 136] on link "Description" at bounding box center [364, 136] width 29 height 6
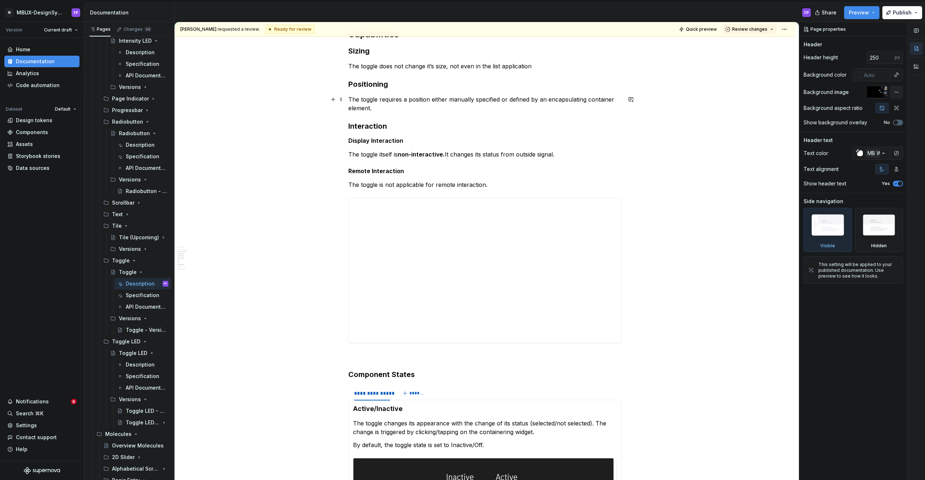
scroll to position [788, 0]
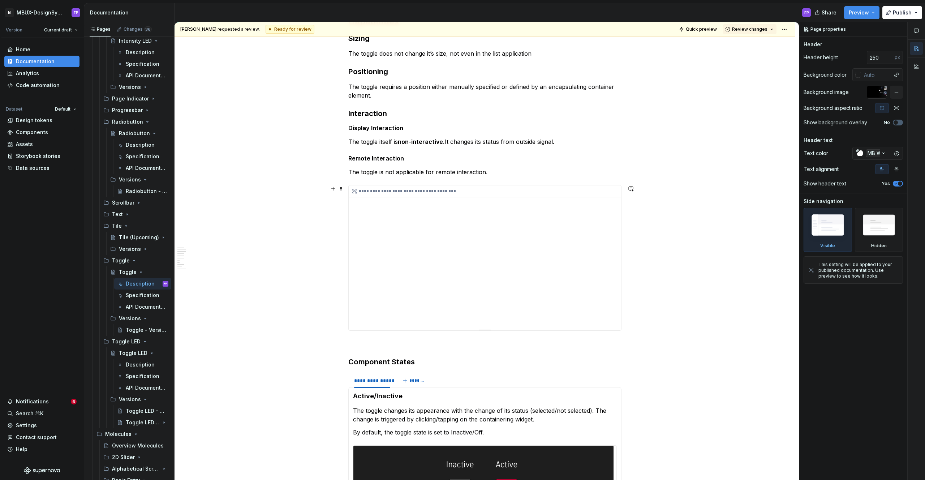
click at [418, 205] on div "**********" at bounding box center [485, 257] width 273 height 145
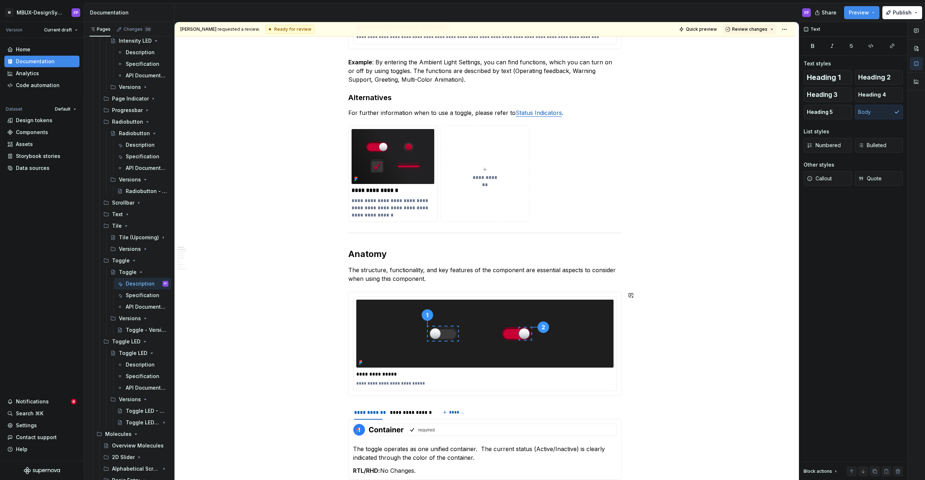
scroll to position [0, 0]
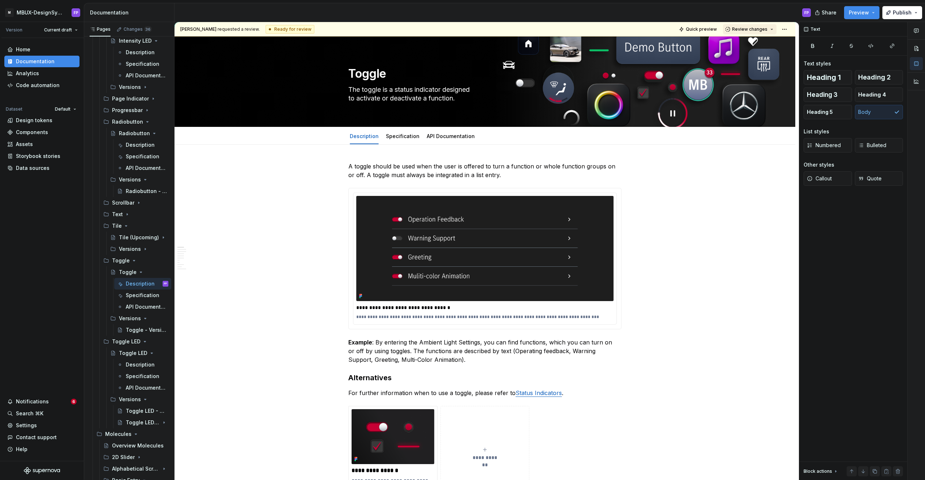
drag, startPoint x: 738, startPoint y: 26, endPoint x: 738, endPoint y: 30, distance: 4.0
click at [738, 26] on button "Review changes" at bounding box center [749, 29] width 53 height 10
drag, startPoint x: 736, startPoint y: 42, endPoint x: 483, endPoint y: 91, distance: 258.4
click at [735, 43] on div "Suggestions" at bounding box center [736, 43] width 6 height 6
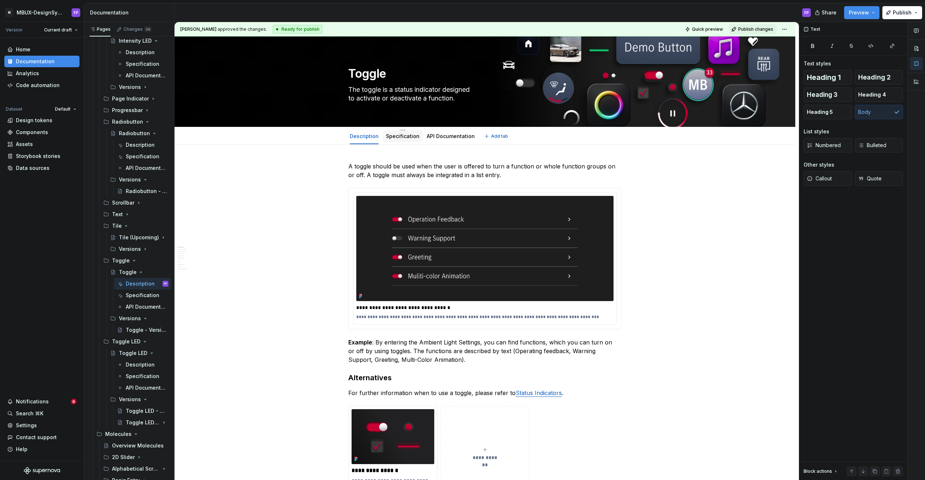
click at [398, 135] on link "Specification" at bounding box center [403, 136] width 34 height 6
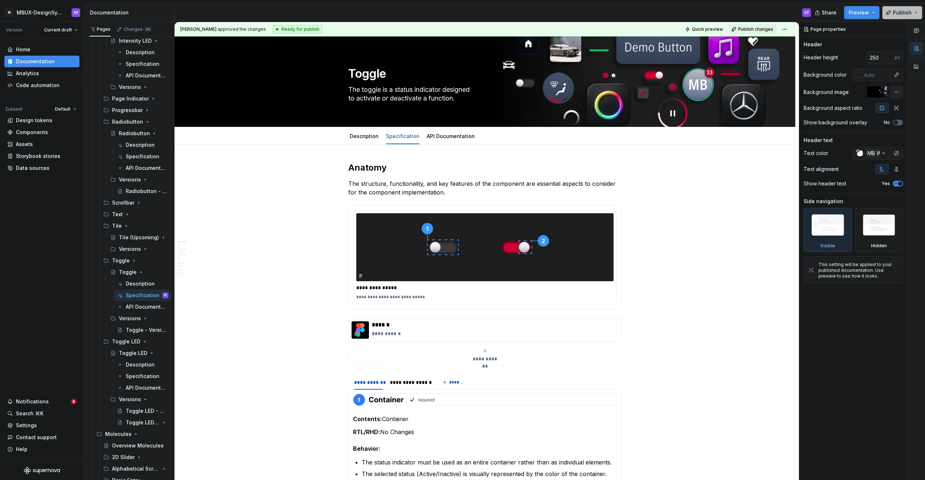
drag, startPoint x: 916, startPoint y: 12, endPoint x: 905, endPoint y: 14, distance: 11.4
click at [916, 12] on button "Publish" at bounding box center [903, 12] width 40 height 13
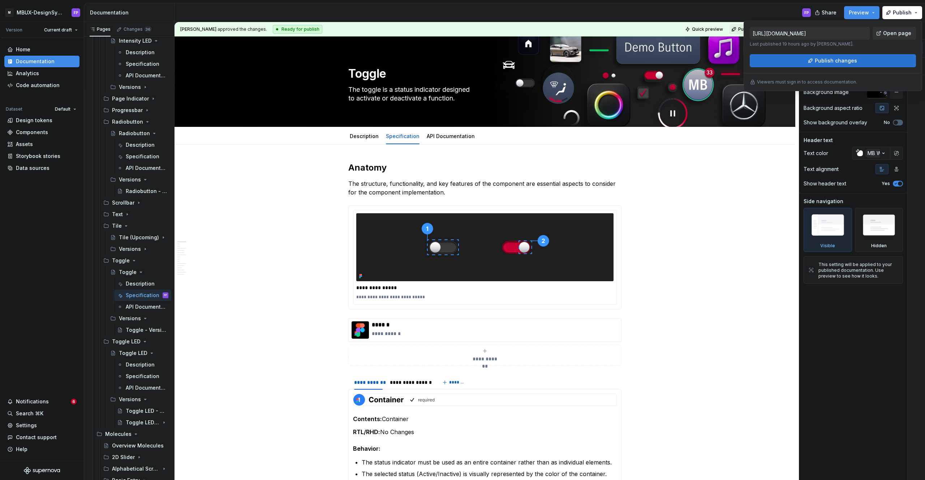
click at [841, 58] on span "Publish changes" at bounding box center [836, 60] width 42 height 7
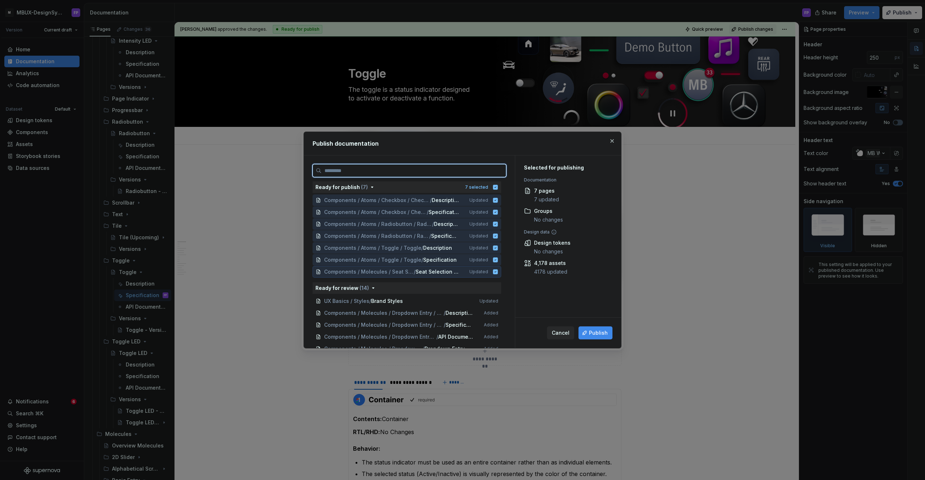
click at [498, 272] on icon at bounding box center [495, 271] width 5 height 5
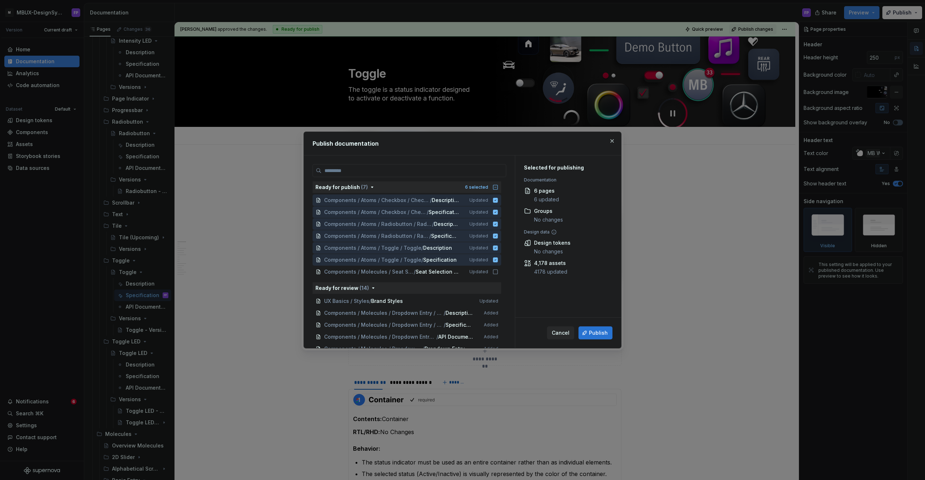
click at [593, 331] on span "Publish" at bounding box center [598, 332] width 19 height 7
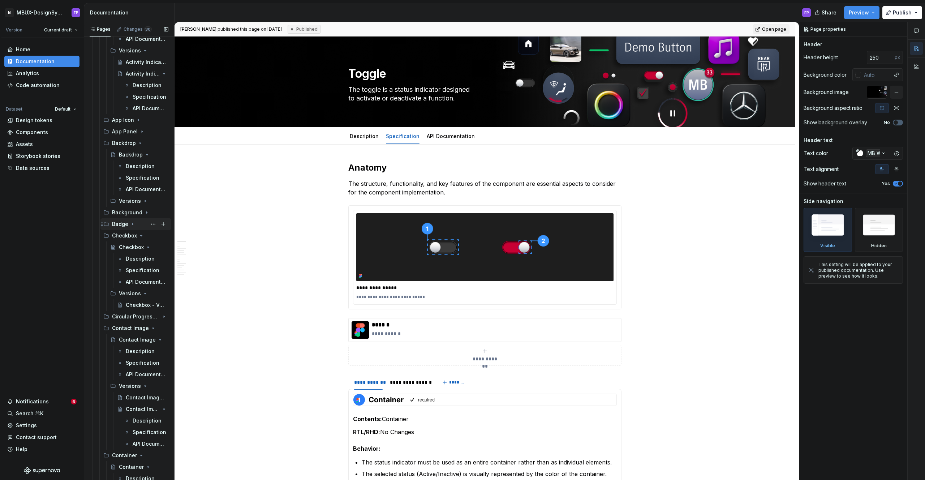
scroll to position [358, 0]
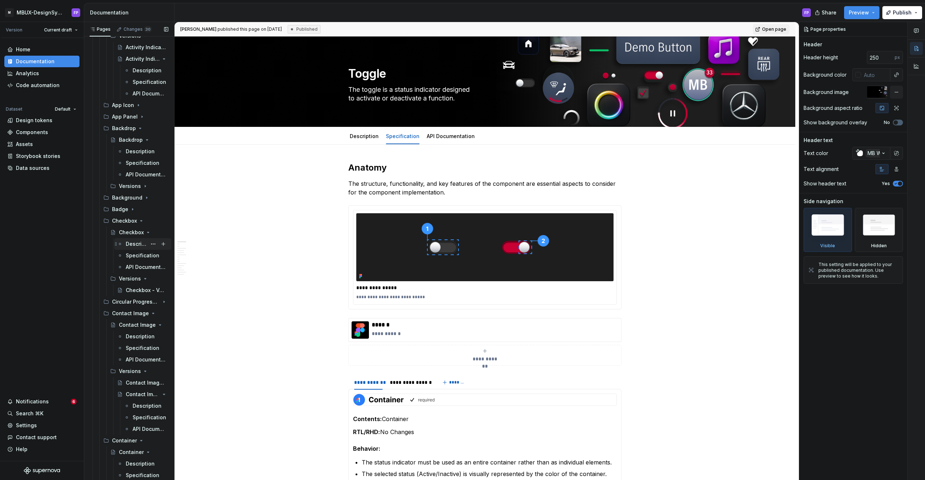
click at [130, 240] on div "Description" at bounding box center [136, 243] width 21 height 7
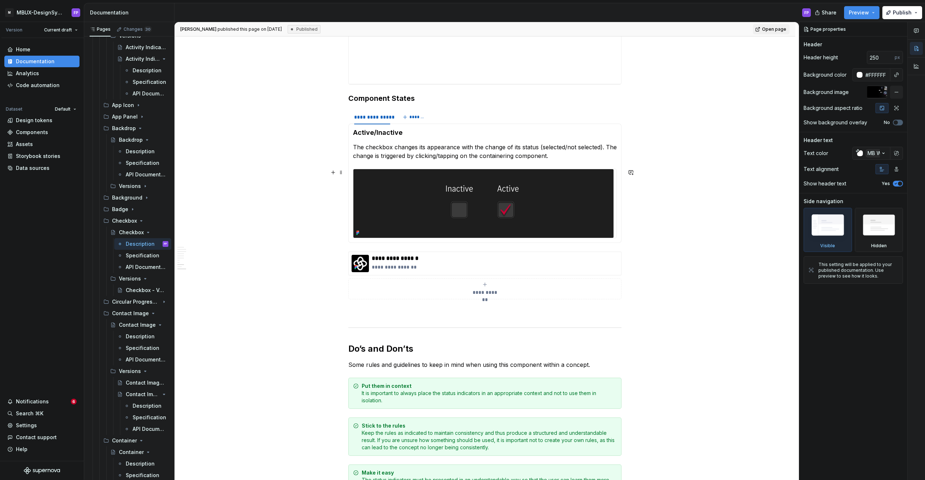
scroll to position [1071, 0]
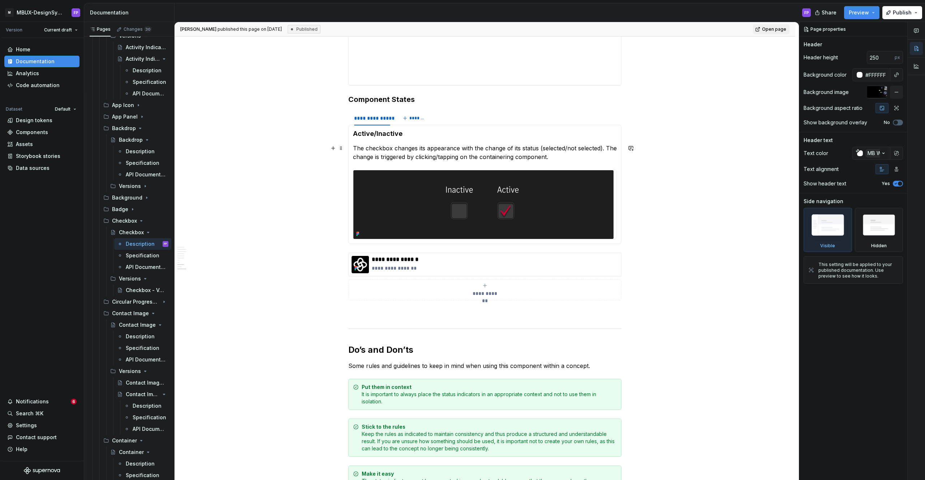
type textarea "*"
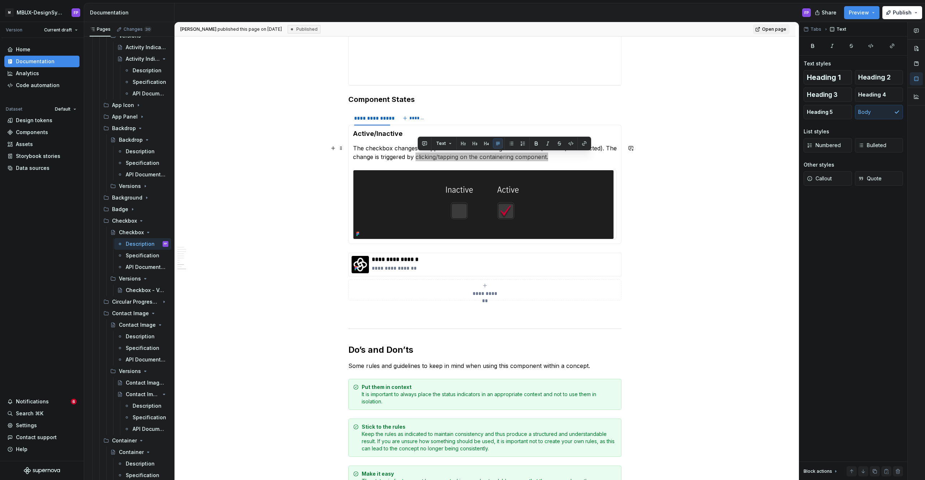
drag, startPoint x: 473, startPoint y: 157, endPoint x: 412, endPoint y: 157, distance: 61.1
click at [412, 157] on p "The checkbox changes its appearance with the change of its status (selected/not…" at bounding box center [485, 152] width 264 height 17
click at [414, 157] on p "The checkbox changes its appearance with the change of its status (selected/not…" at bounding box center [485, 152] width 264 height 17
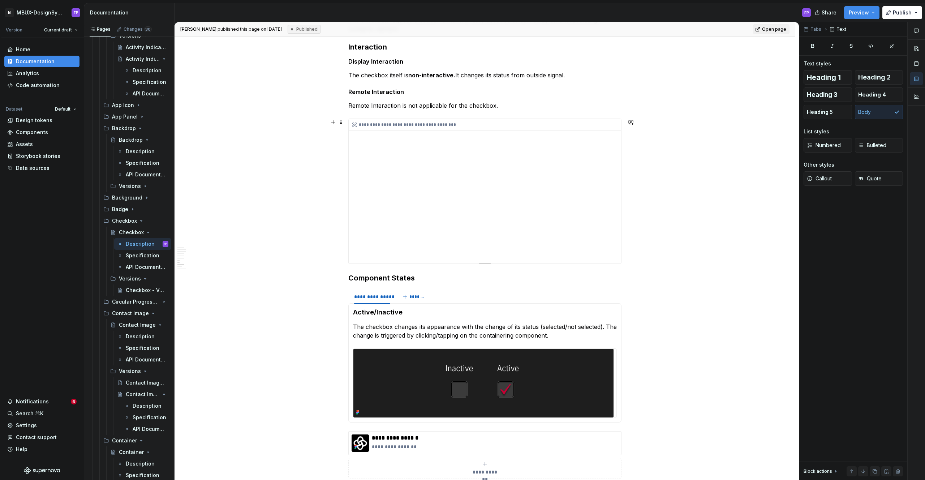
scroll to position [960, 0]
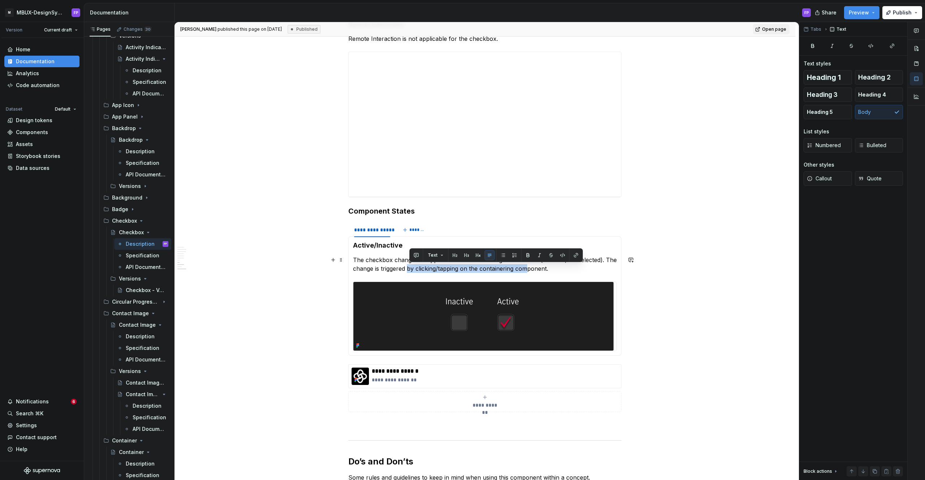
drag, startPoint x: 409, startPoint y: 267, endPoint x: 530, endPoint y: 267, distance: 120.4
click at [530, 267] on p "The checkbox changes its appearance with the change of its status (selected/not…" at bounding box center [485, 264] width 264 height 17
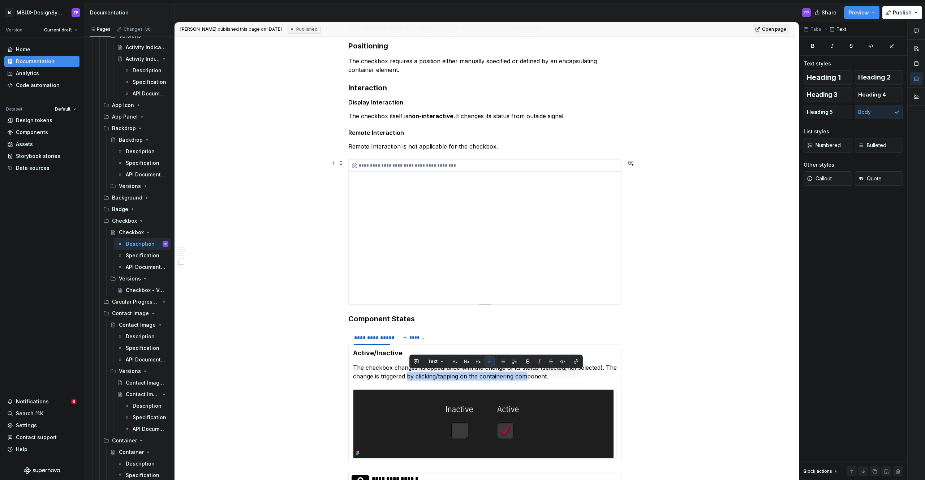
scroll to position [851, 0]
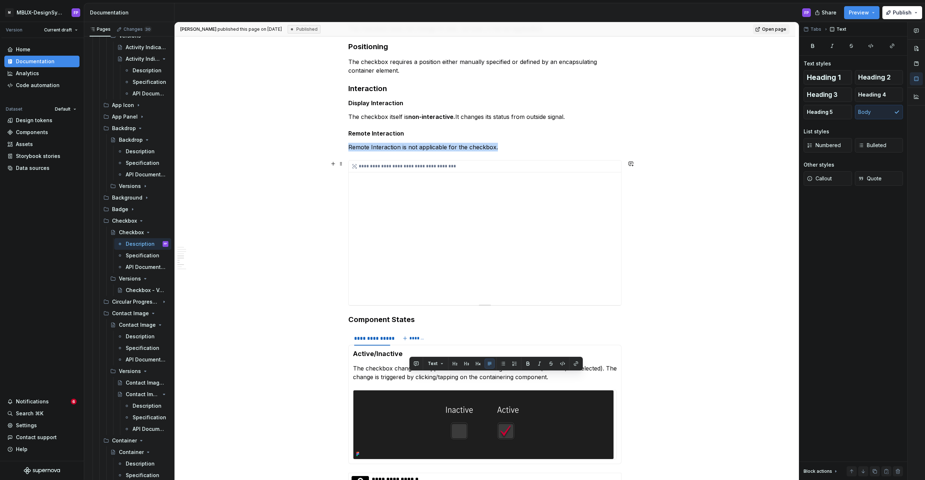
click at [523, 259] on div "**********" at bounding box center [485, 232] width 273 height 145
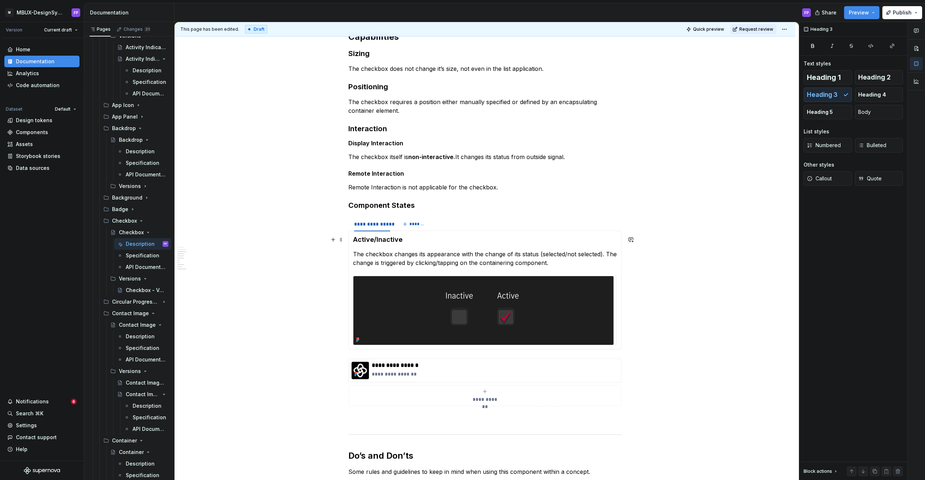
scroll to position [819, 0]
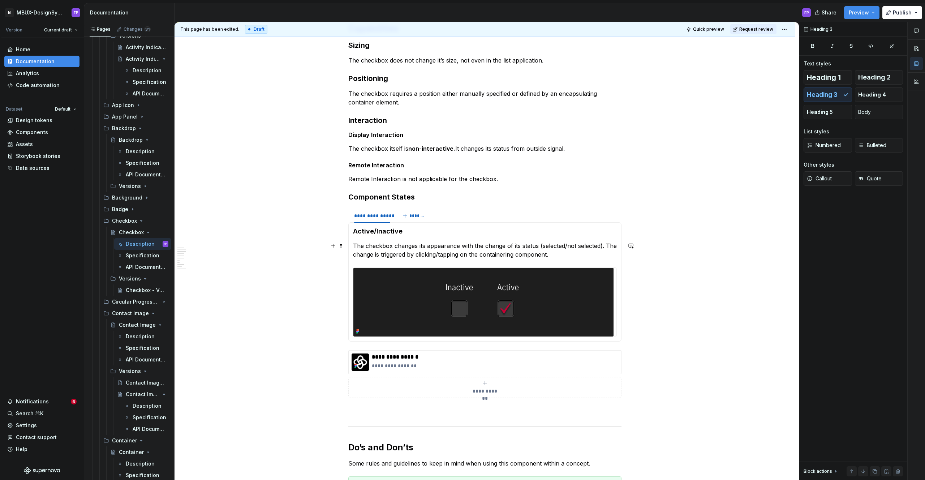
click at [551, 254] on p "The checkbox changes its appearance with the change of its status (selected/not…" at bounding box center [485, 249] width 264 height 17
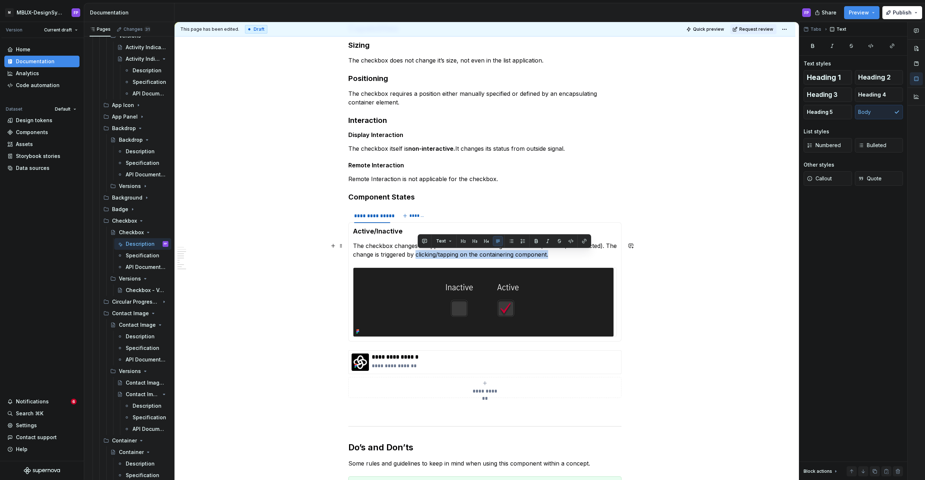
drag, startPoint x: 561, startPoint y: 255, endPoint x: 419, endPoint y: 251, distance: 141.7
click at [419, 251] on p "The checkbox changes its appearance with the change of its status (selected/not…" at bounding box center [485, 249] width 264 height 17
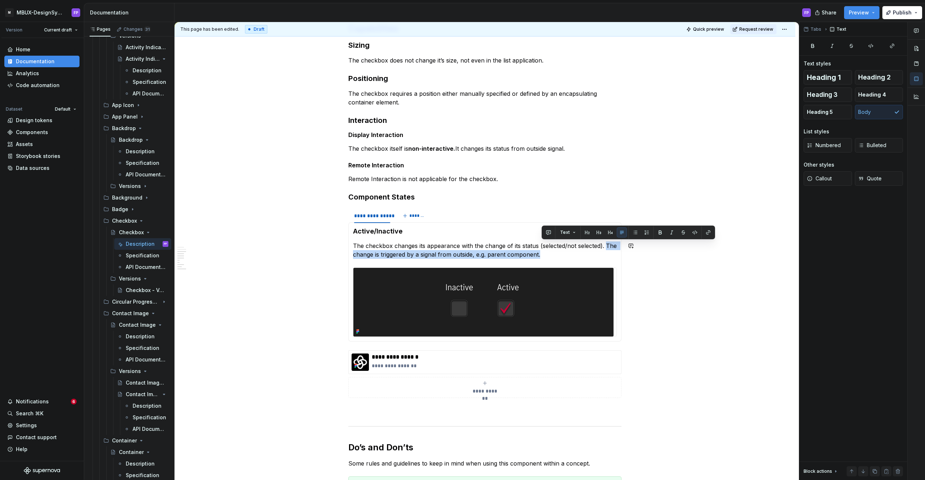
copy p "The change is triggered by a signal from outside, e.g. parent component."
click at [577, 258] on p "The checkbox changes its appearance with the change of its status (selected/not…" at bounding box center [485, 249] width 264 height 17
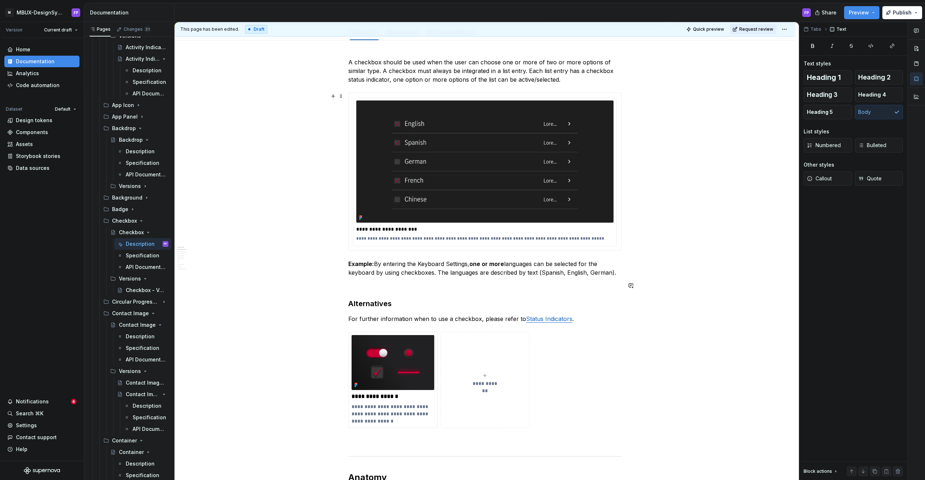
scroll to position [0, 0]
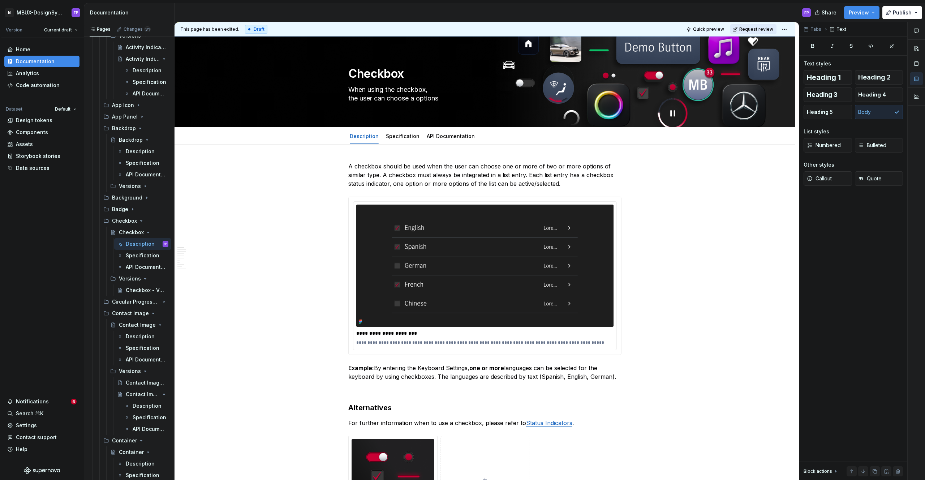
click at [759, 26] on span "Request review" at bounding box center [757, 29] width 34 height 6
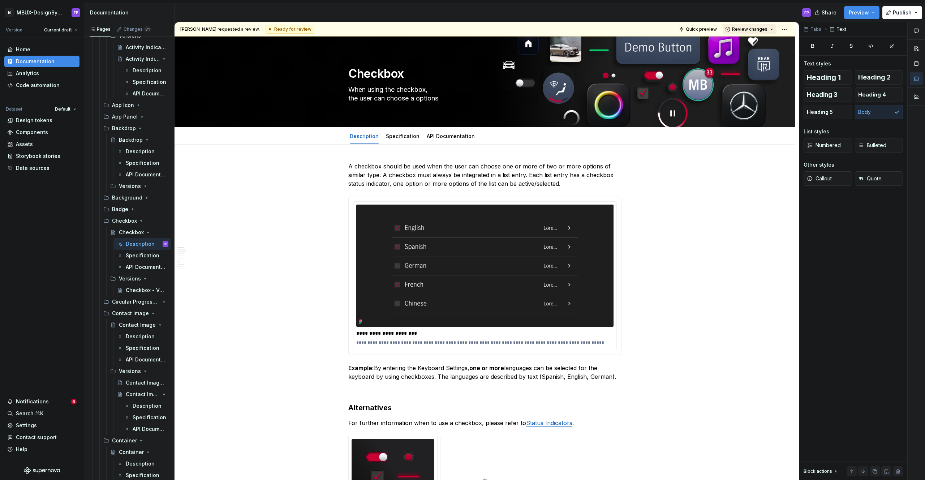
click at [758, 28] on span "Review changes" at bounding box center [749, 29] width 35 height 6
drag, startPoint x: 750, startPoint y: 42, endPoint x: 581, endPoint y: 100, distance: 178.8
click at [749, 42] on div "Approve" at bounding box center [773, 43] width 63 height 7
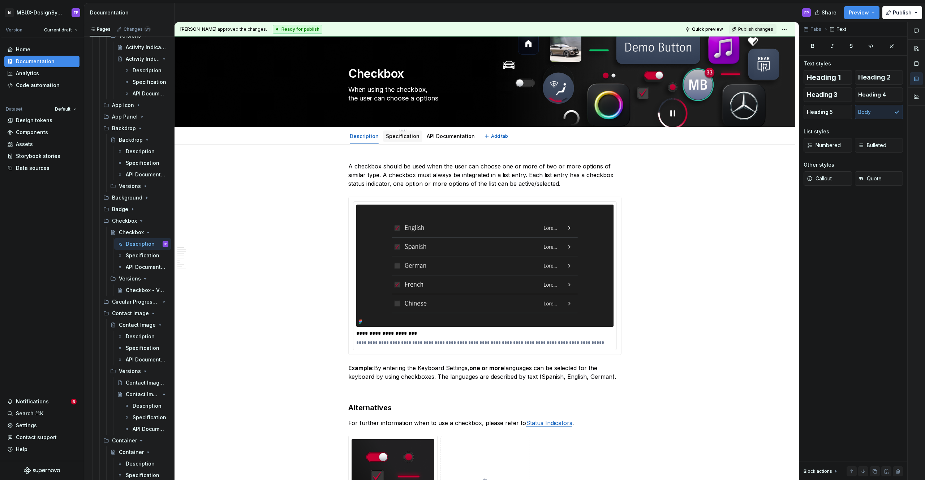
click at [403, 137] on link "Specification" at bounding box center [403, 136] width 34 height 6
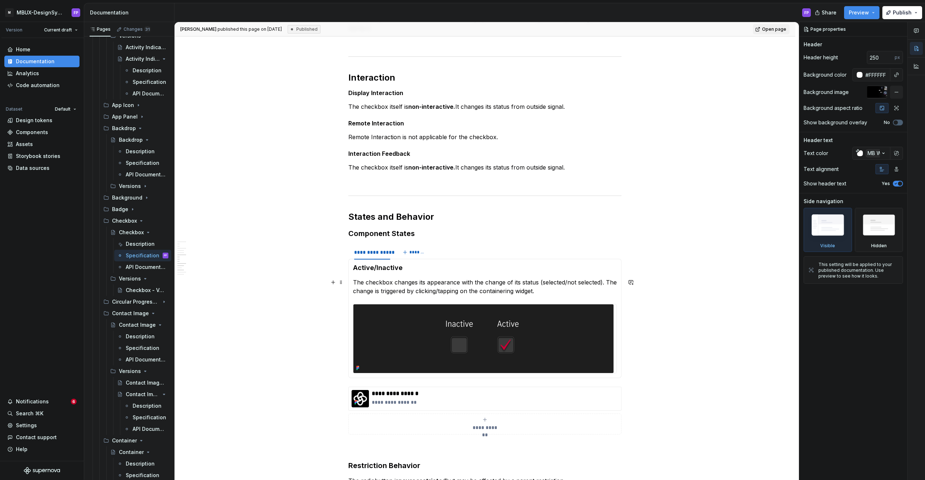
scroll to position [666, 0]
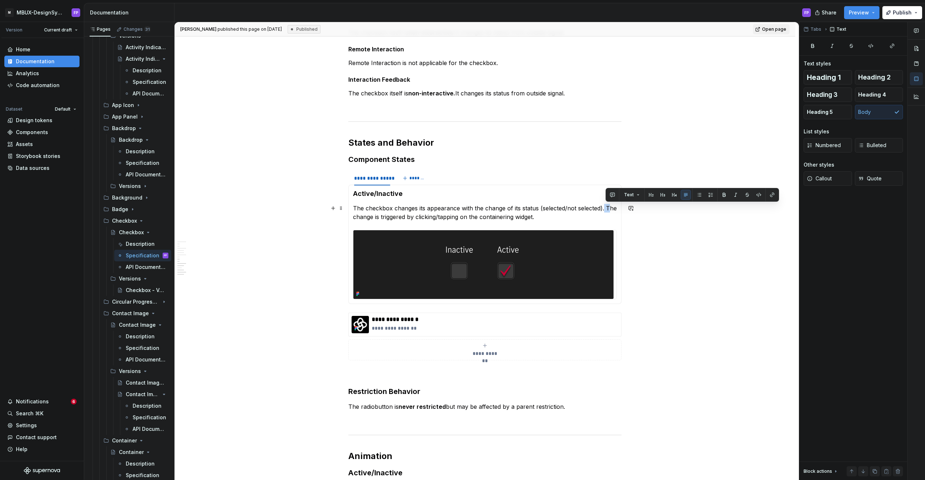
type textarea "*"
drag, startPoint x: 605, startPoint y: 212, endPoint x: 610, endPoint y: 211, distance: 4.9
click at [610, 211] on section-item-column "Active/Inactive The checkbox changes its appearance with the change of its stat…" at bounding box center [485, 244] width 264 height 110
drag, startPoint x: 592, startPoint y: 215, endPoint x: 587, endPoint y: 218, distance: 5.8
click at [592, 215] on p "The checkbox changes its appearance with the change of its status (selected/not…" at bounding box center [485, 212] width 264 height 17
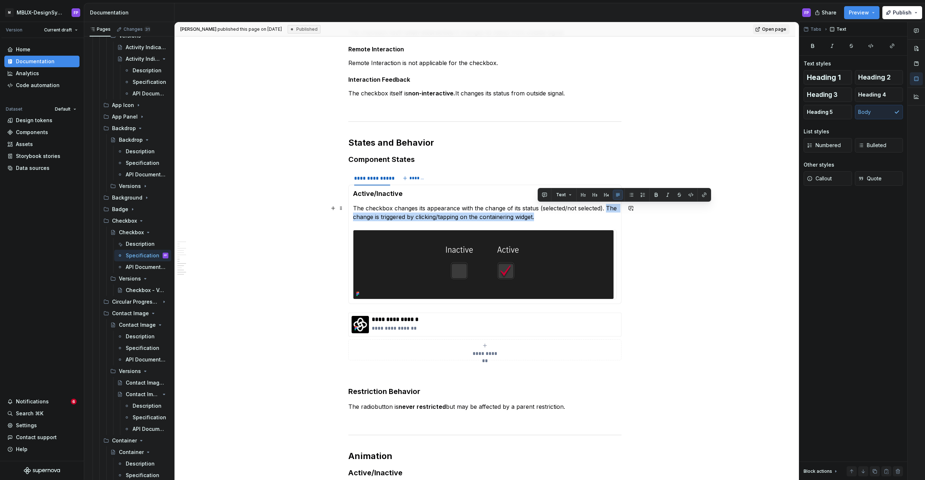
drag, startPoint x: 586, startPoint y: 217, endPoint x: 609, endPoint y: 210, distance: 23.7
click at [609, 210] on p "The checkbox changes its appearance with the change of its status (selected/not…" at bounding box center [485, 212] width 264 height 17
paste div
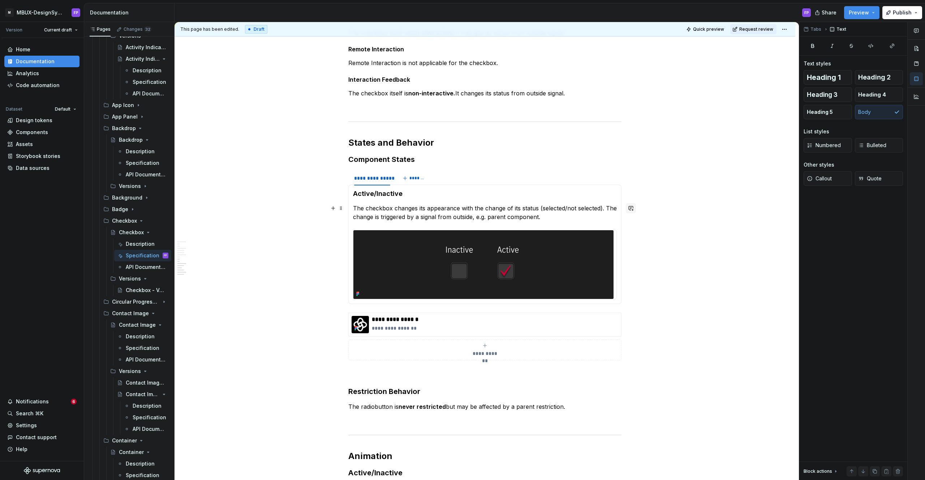
drag, startPoint x: 607, startPoint y: 208, endPoint x: 628, endPoint y: 208, distance: 21.0
click at [608, 208] on p "The checkbox changes its appearance with the change of its status (selected/not…" at bounding box center [485, 212] width 264 height 17
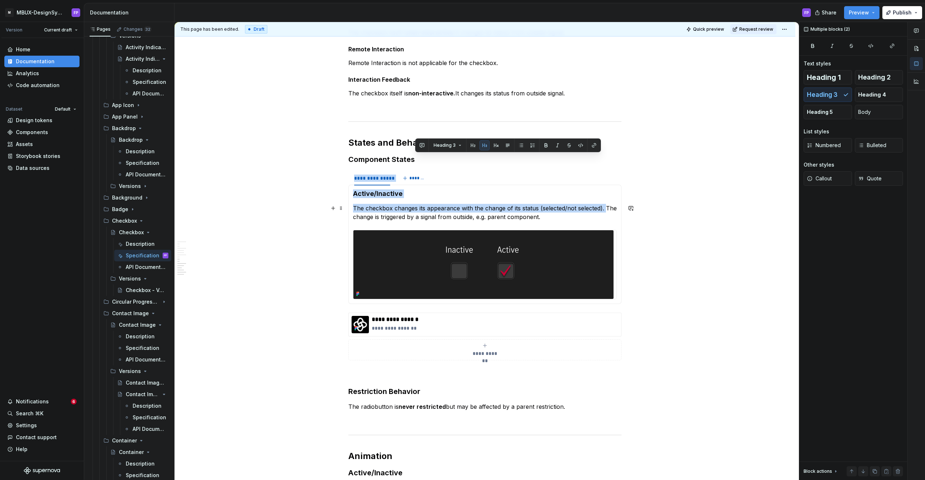
click at [595, 217] on p "The checkbox changes its appearance with the change of its status (selected/not…" at bounding box center [485, 212] width 264 height 17
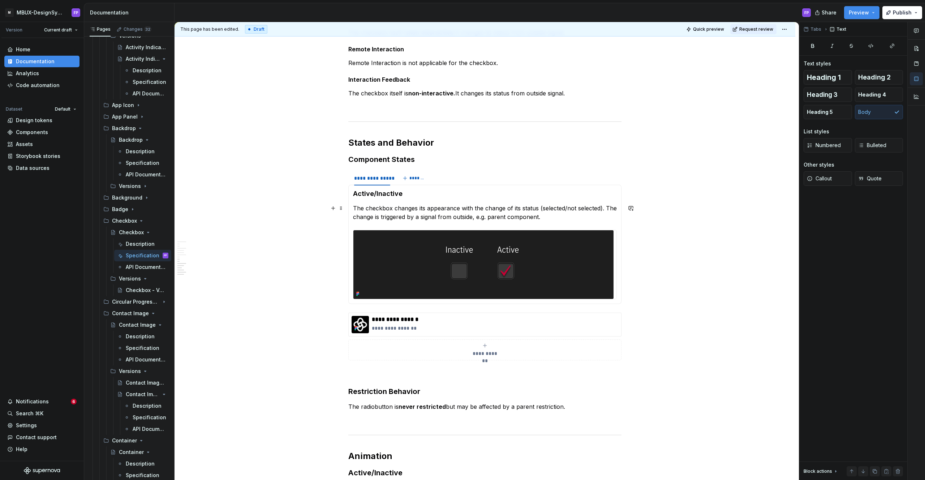
scroll to position [665, 0]
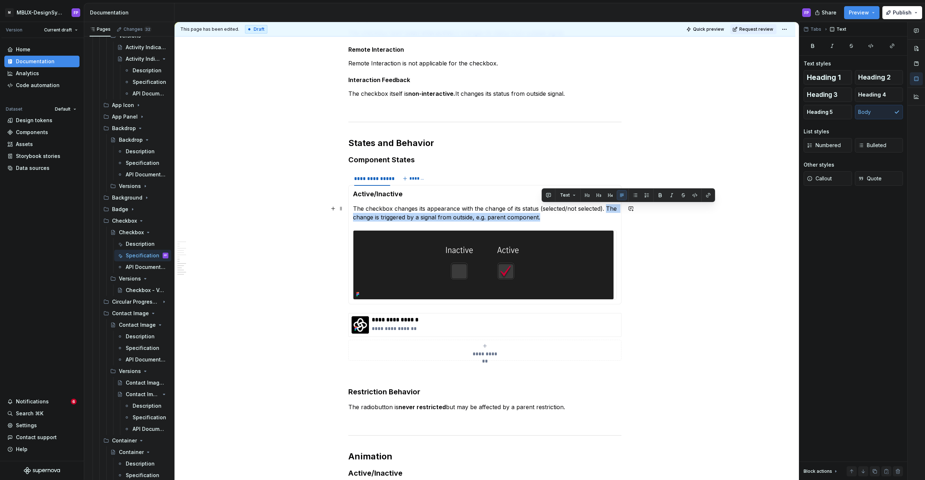
drag, startPoint x: 600, startPoint y: 217, endPoint x: 609, endPoint y: 210, distance: 11.6
click at [609, 210] on p "The checkbox changes its appearance with the change of its status (selected/not…" at bounding box center [485, 212] width 264 height 17
copy p "The change is triggered by a signal from outside, e.g. parent component."
click at [768, 29] on span "Request review" at bounding box center [757, 29] width 34 height 6
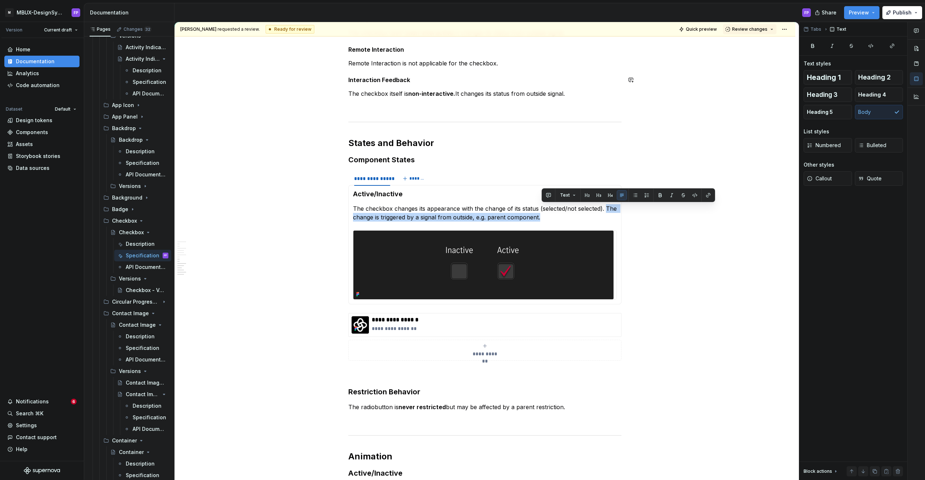
click at [768, 29] on span "Review changes" at bounding box center [749, 29] width 35 height 6
drag, startPoint x: 771, startPoint y: 44, endPoint x: 467, endPoint y: 202, distance: 342.3
click at [771, 44] on div "Approve" at bounding box center [773, 43] width 63 height 7
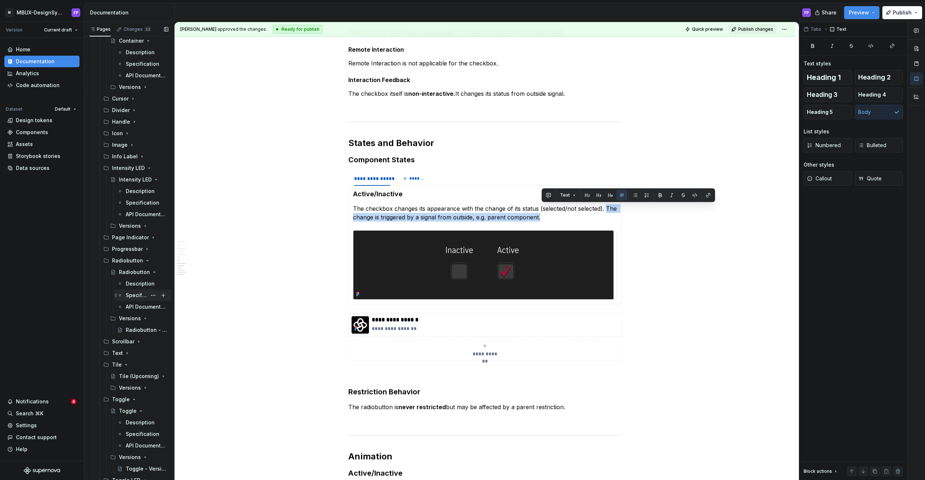
scroll to position [775, 0]
click at [132, 279] on div "Description" at bounding box center [136, 277] width 21 height 7
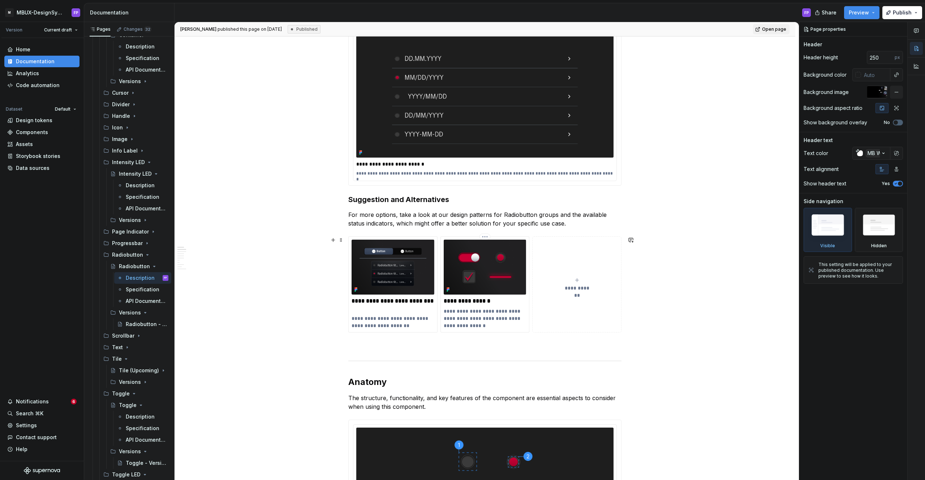
scroll to position [170, 0]
type textarea "*"
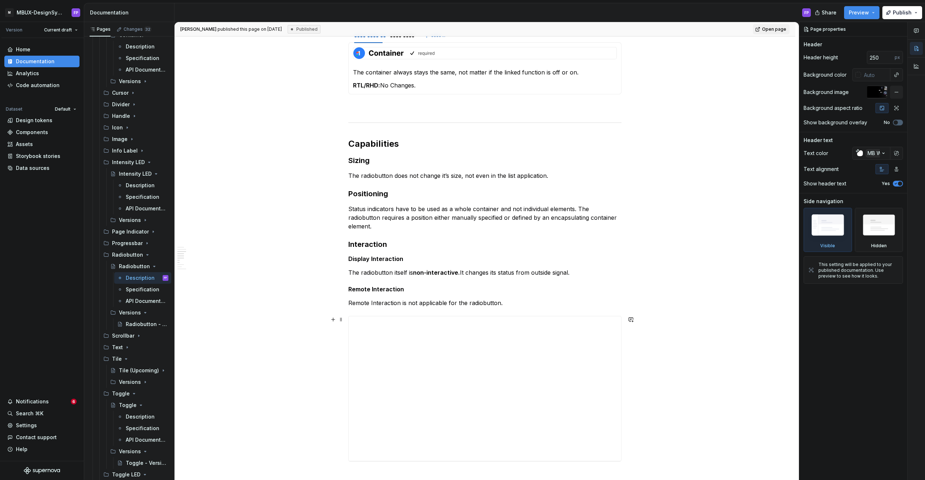
scroll to position [687, 0]
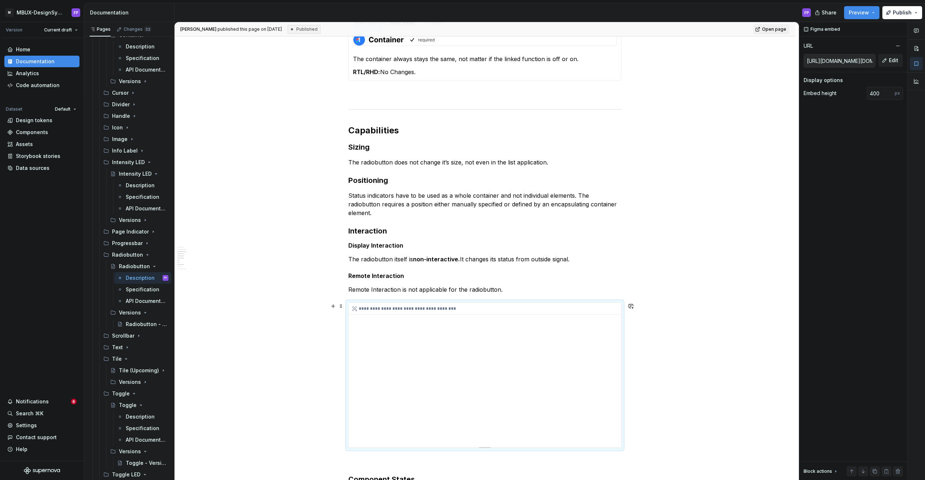
click at [411, 312] on div "**********" at bounding box center [485, 309] width 273 height 12
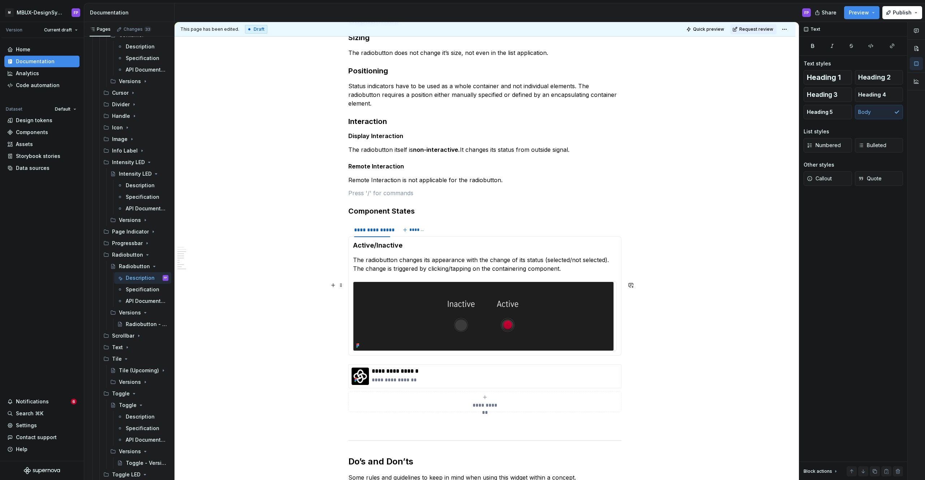
scroll to position [802, 0]
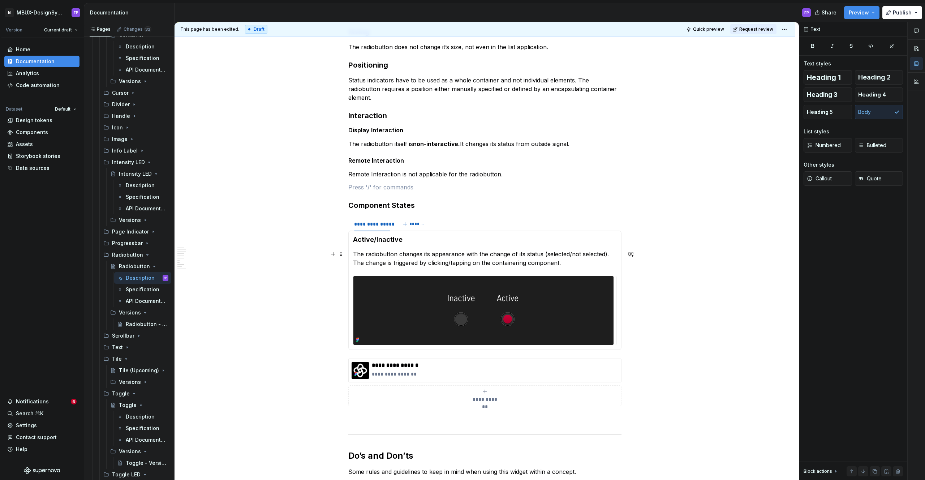
click at [576, 263] on p "The radiobutton changes its appearance with the change of its status (selected/…" at bounding box center [485, 258] width 264 height 17
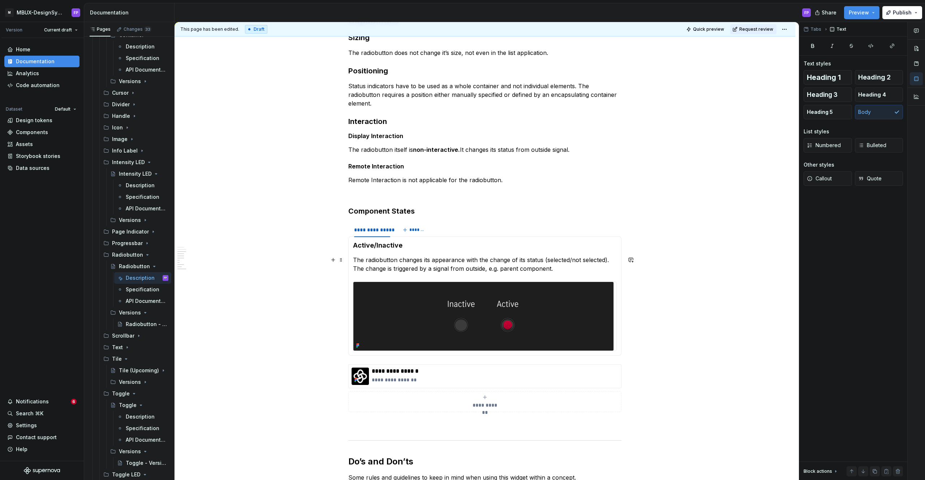
scroll to position [797, 0]
click at [761, 29] on span "Request review" at bounding box center [757, 29] width 34 height 6
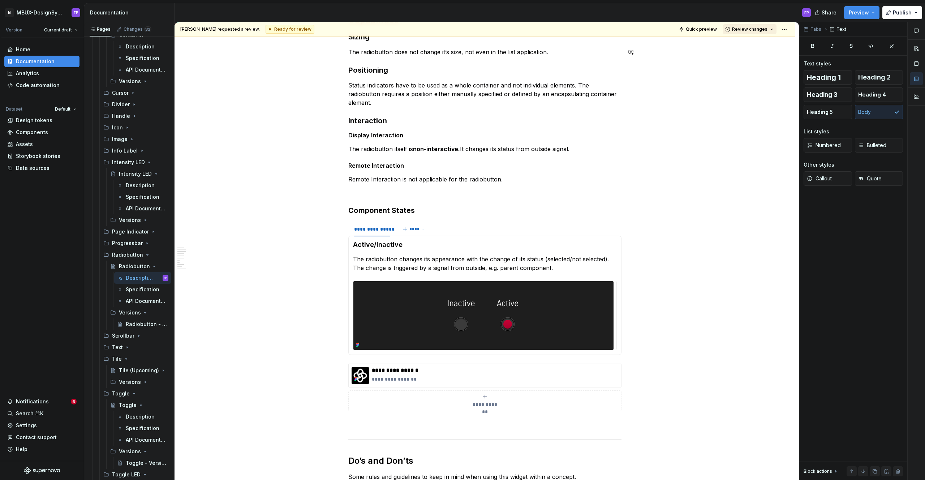
click at [761, 30] on span "Review changes" at bounding box center [749, 29] width 35 height 6
click at [761, 46] on div "Approve" at bounding box center [773, 43] width 63 height 7
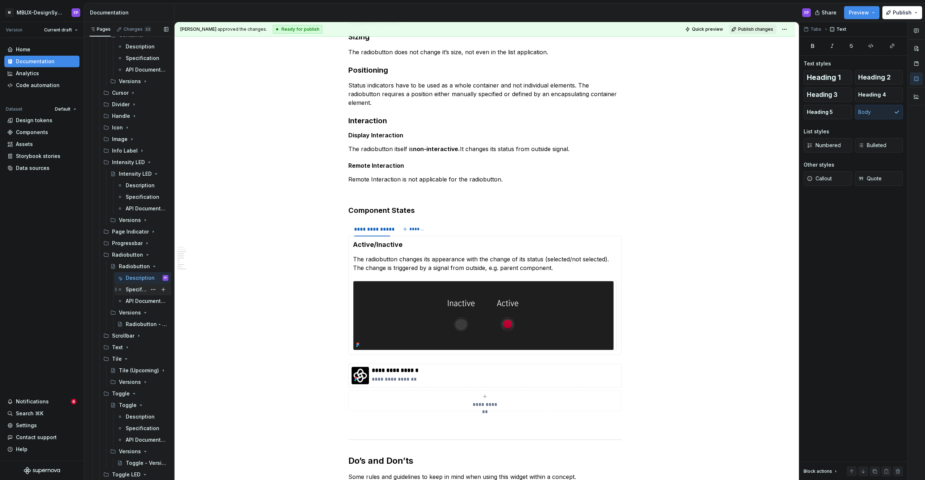
click at [142, 288] on div "Specification" at bounding box center [136, 289] width 21 height 7
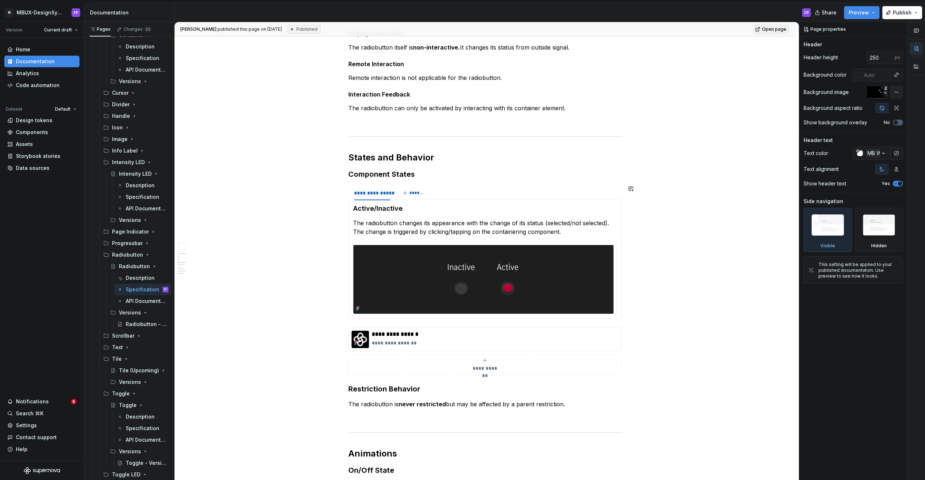
scroll to position [661, 0]
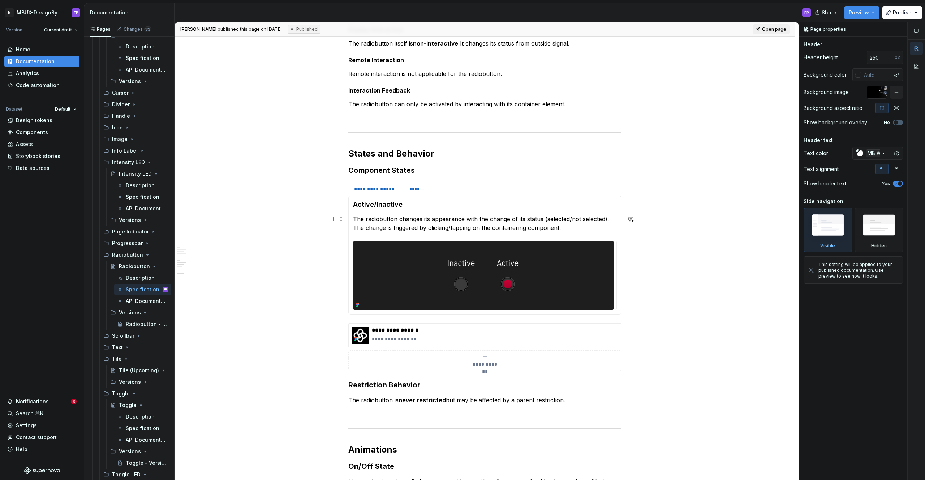
click at [584, 228] on p "The radiobutton changes its appearance with the change of its status (selected/…" at bounding box center [485, 223] width 264 height 17
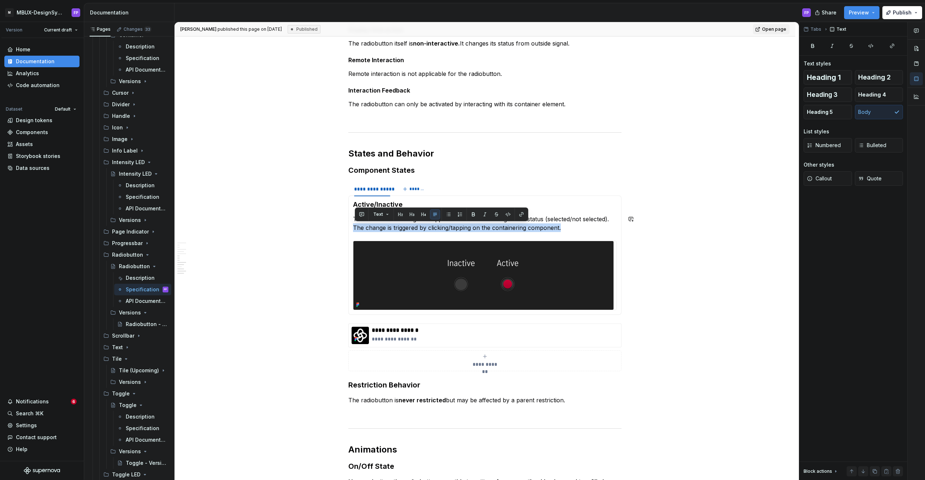
click at [584, 228] on p "The radiobutton changes its appearance with the change of its status (selected/…" at bounding box center [485, 223] width 264 height 17
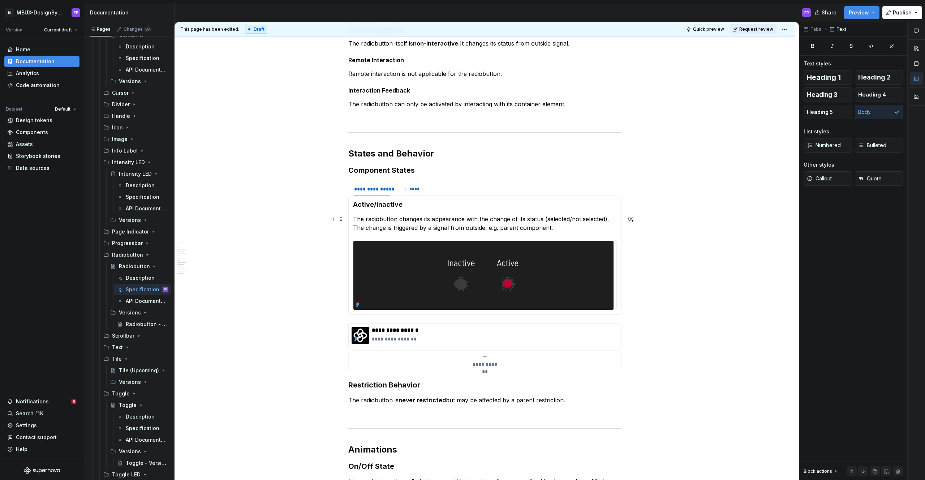
click at [613, 219] on p "The radiobutton changes its appearance with the change of its status (selected/…" at bounding box center [485, 223] width 264 height 17
click at [764, 29] on span "Request review" at bounding box center [757, 29] width 34 height 6
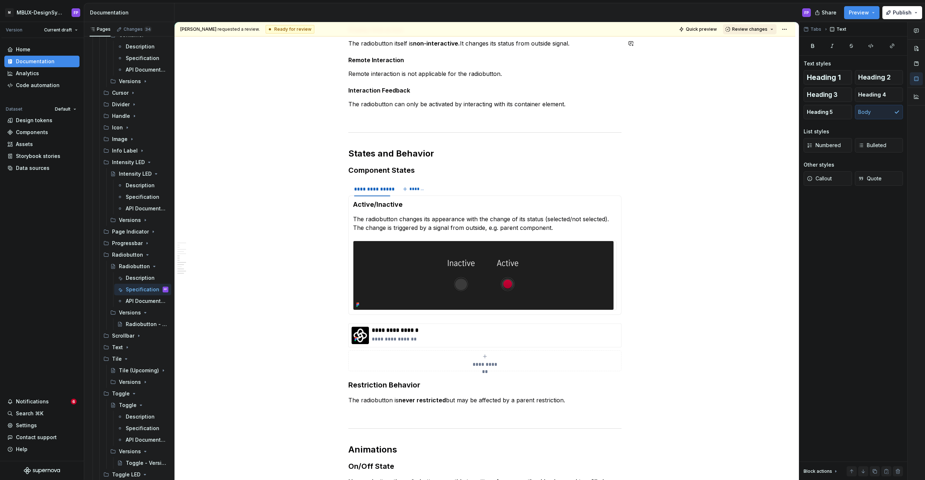
click at [752, 33] on button "Review changes" at bounding box center [749, 29] width 53 height 10
drag, startPoint x: 749, startPoint y: 44, endPoint x: 277, endPoint y: 242, distance: 512.0
click at [748, 45] on div "Approve" at bounding box center [773, 43] width 63 height 7
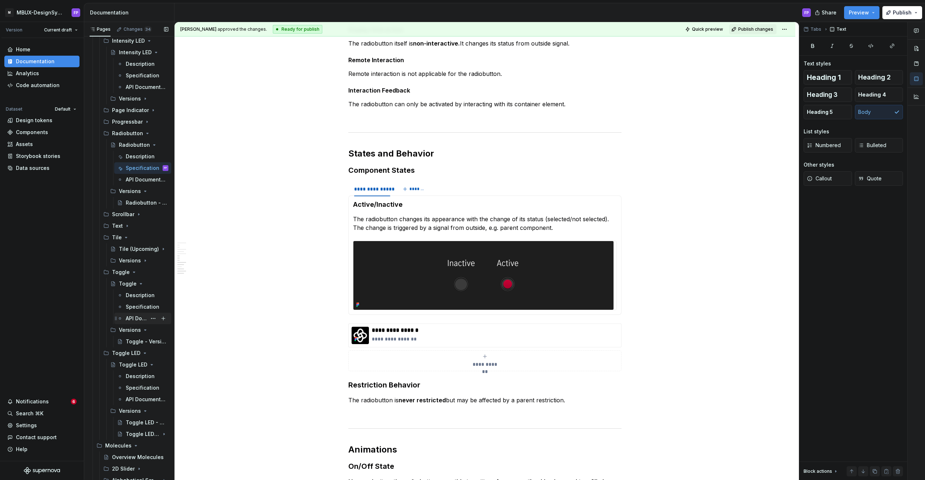
scroll to position [906, 0]
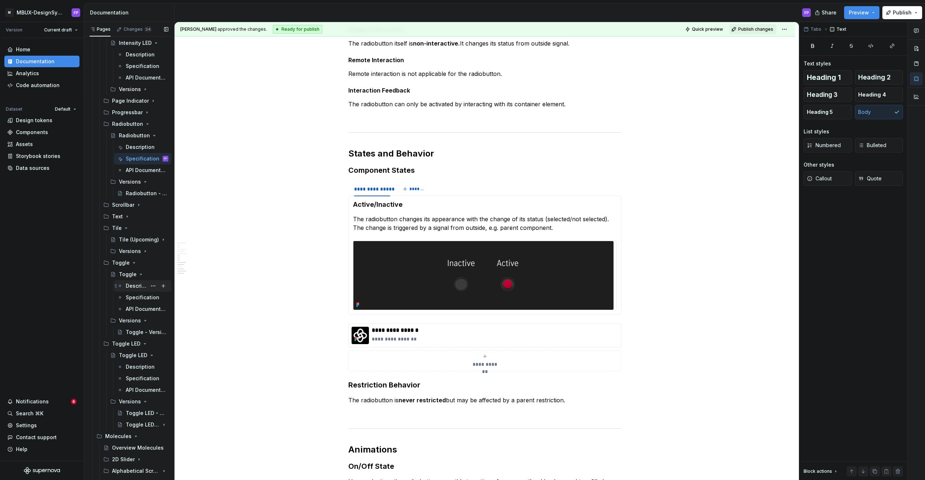
click at [133, 287] on div "Description" at bounding box center [136, 285] width 21 height 7
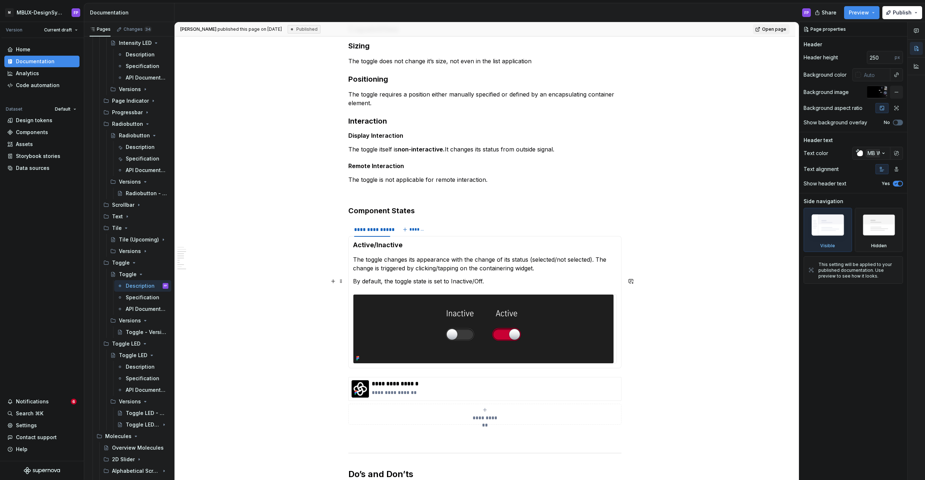
scroll to position [790, 0]
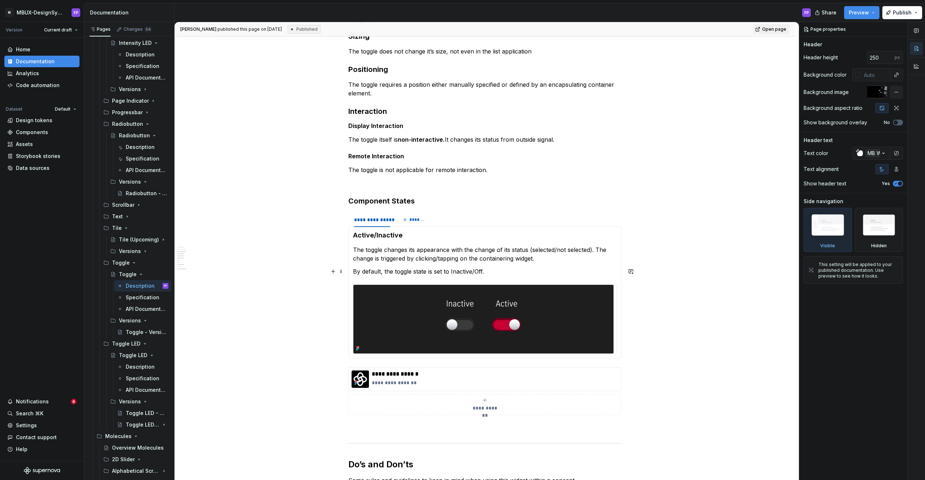
click at [509, 275] on p "By default, the toggle state is set to Inactive/Off." at bounding box center [485, 271] width 264 height 9
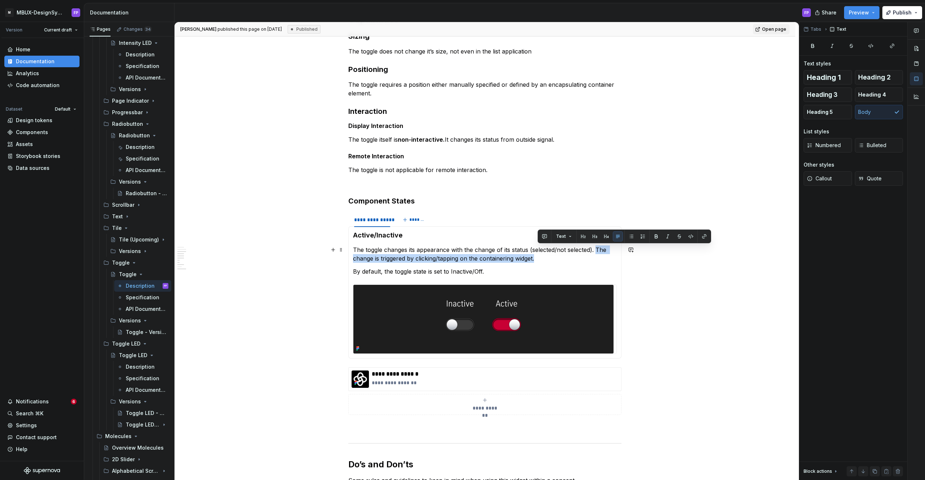
drag, startPoint x: 557, startPoint y: 261, endPoint x: 598, endPoint y: 252, distance: 41.4
click at [598, 252] on p "The toggle changes its appearance with the change of its status (selected/not s…" at bounding box center [485, 253] width 264 height 17
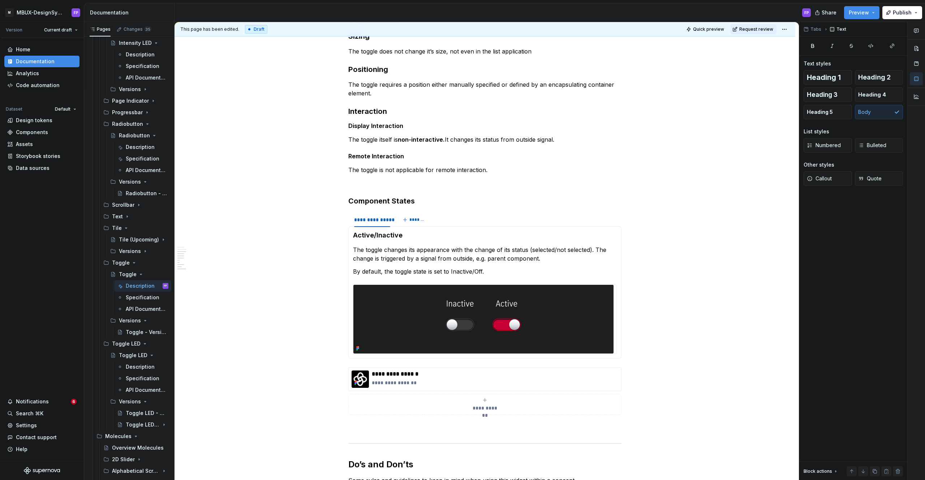
drag, startPoint x: 762, startPoint y: 27, endPoint x: 761, endPoint y: 36, distance: 8.7
click at [762, 27] on span "Request review" at bounding box center [757, 29] width 34 height 6
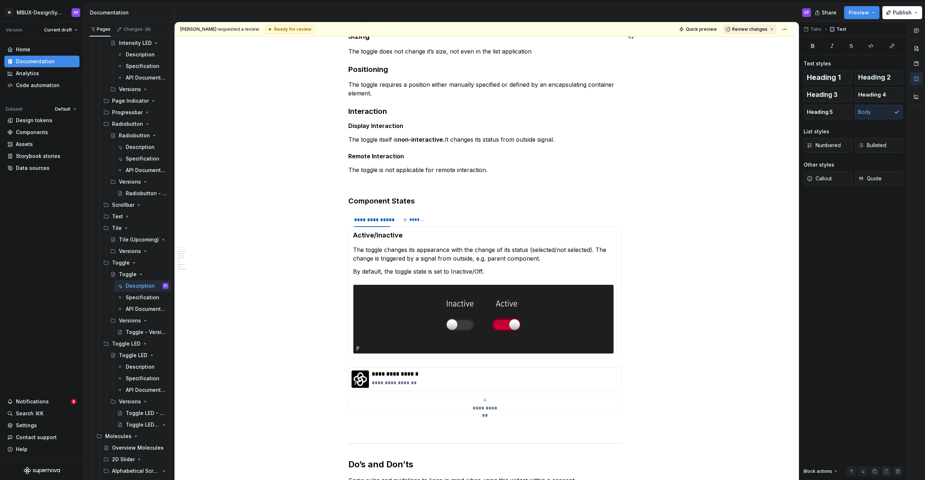
click at [759, 29] on span "Review changes" at bounding box center [749, 29] width 35 height 6
click at [754, 44] on div "Approve" at bounding box center [773, 43] width 63 height 7
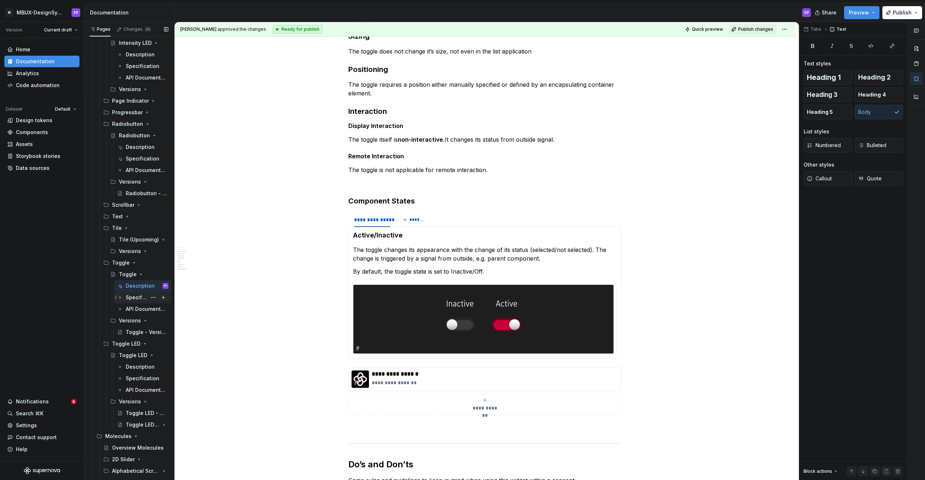
click at [134, 297] on div "Specification" at bounding box center [136, 297] width 21 height 7
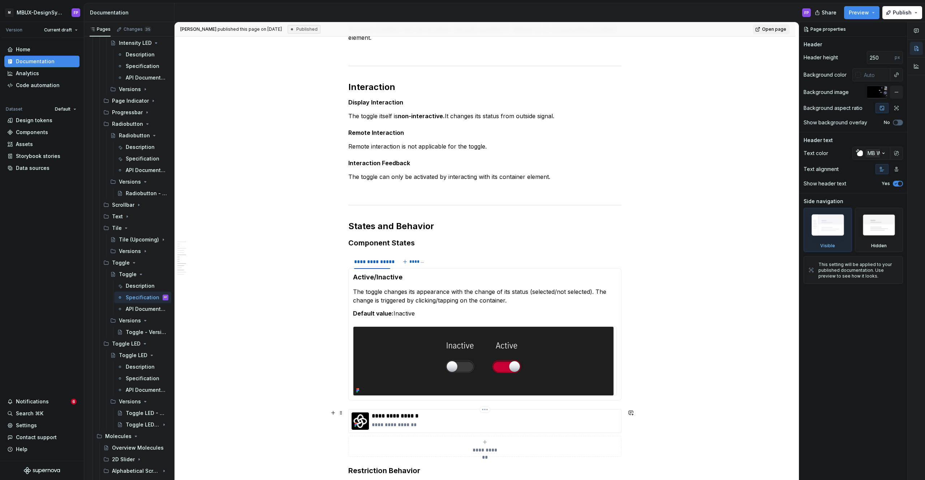
scroll to position [627, 0]
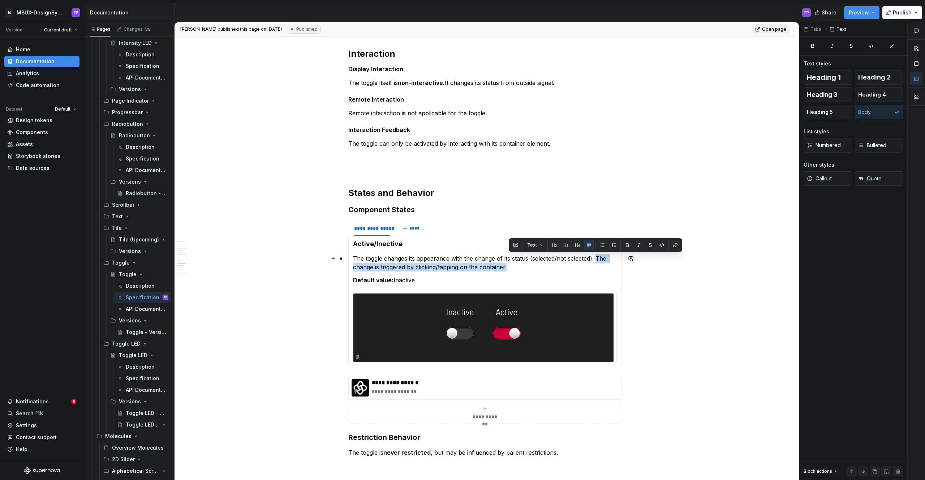
drag, startPoint x: 560, startPoint y: 264, endPoint x: 599, endPoint y: 261, distance: 39.5
click at [599, 261] on p "The toggle changes its appearance with the change of its status (selected/not s…" at bounding box center [485, 262] width 264 height 17
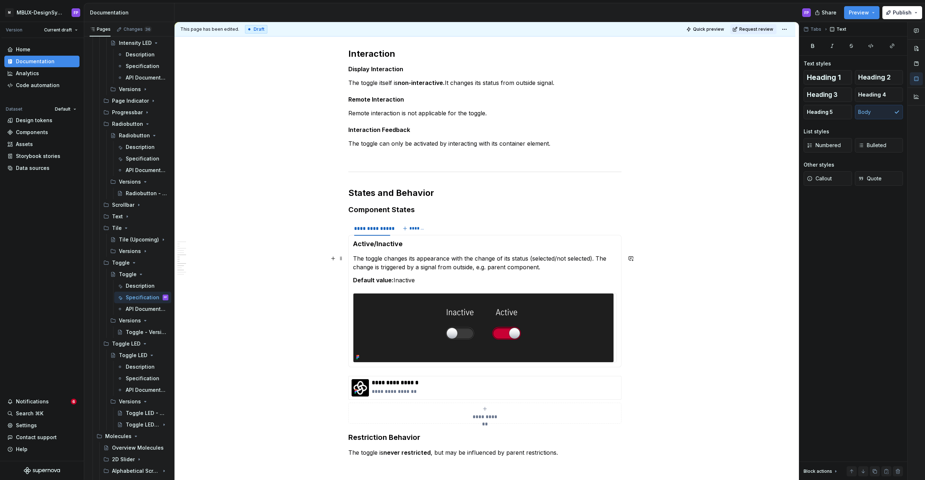
click at [651, 269] on div "**********" at bounding box center [485, 274] width 621 height 1515
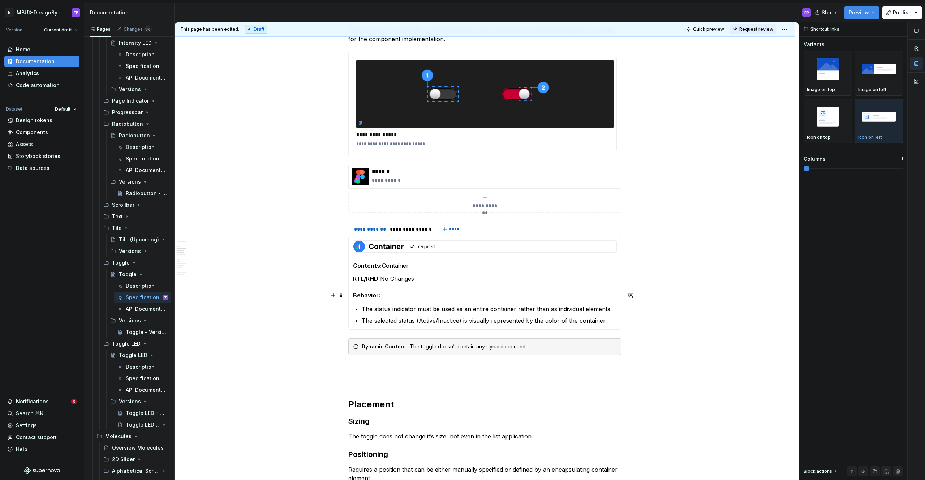
scroll to position [131, 0]
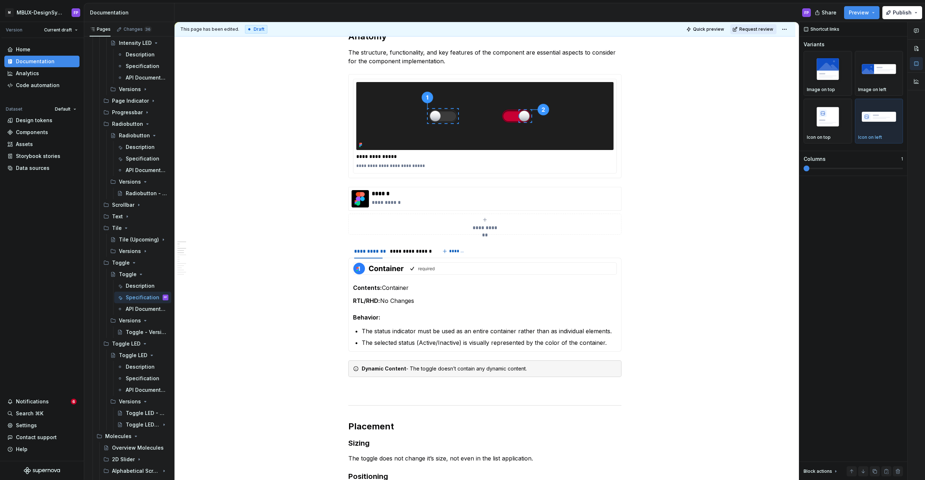
click at [755, 31] on span "Request review" at bounding box center [757, 29] width 34 height 6
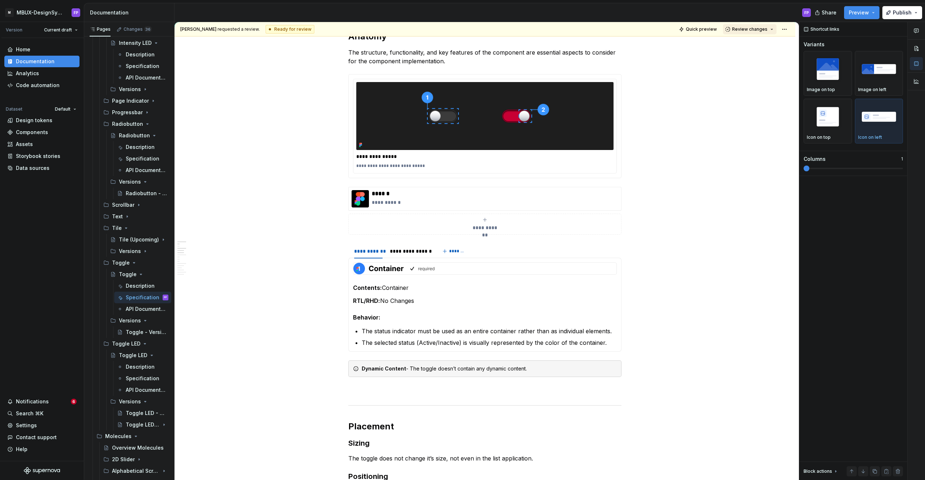
click at [755, 34] on button "Review changes" at bounding box center [749, 29] width 53 height 10
drag, startPoint x: 753, startPoint y: 42, endPoint x: 748, endPoint y: 43, distance: 5.1
click at [753, 42] on div "Approve" at bounding box center [773, 43] width 63 height 7
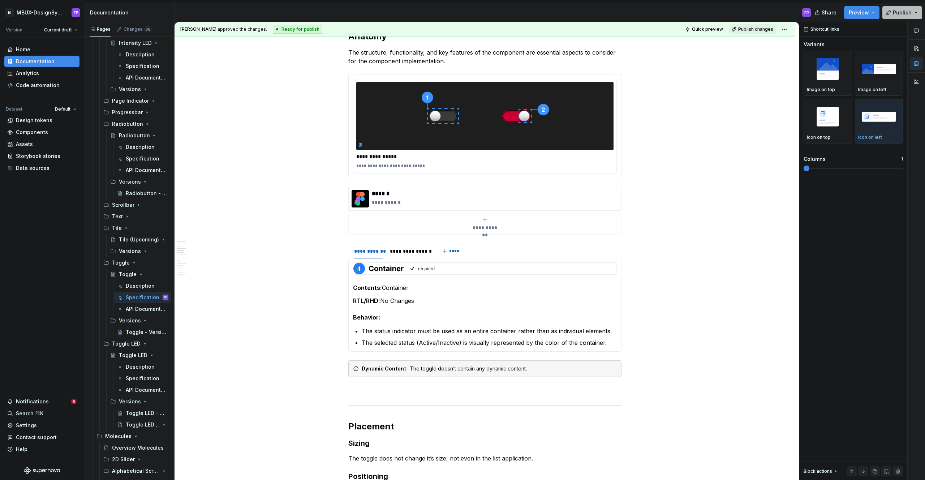
drag, startPoint x: 903, startPoint y: 12, endPoint x: 890, endPoint y: 18, distance: 14.6
click at [903, 12] on span "Publish" at bounding box center [902, 12] width 19 height 7
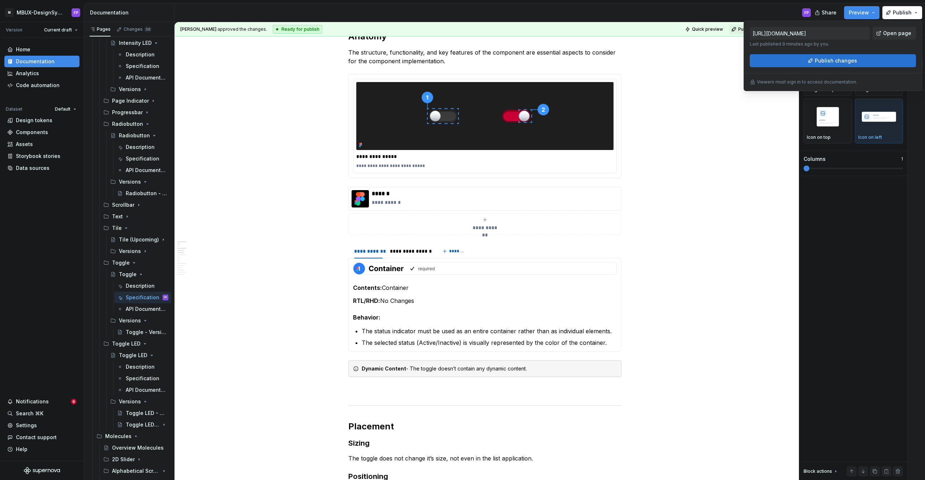
click at [841, 59] on span "Publish changes" at bounding box center [836, 60] width 42 height 7
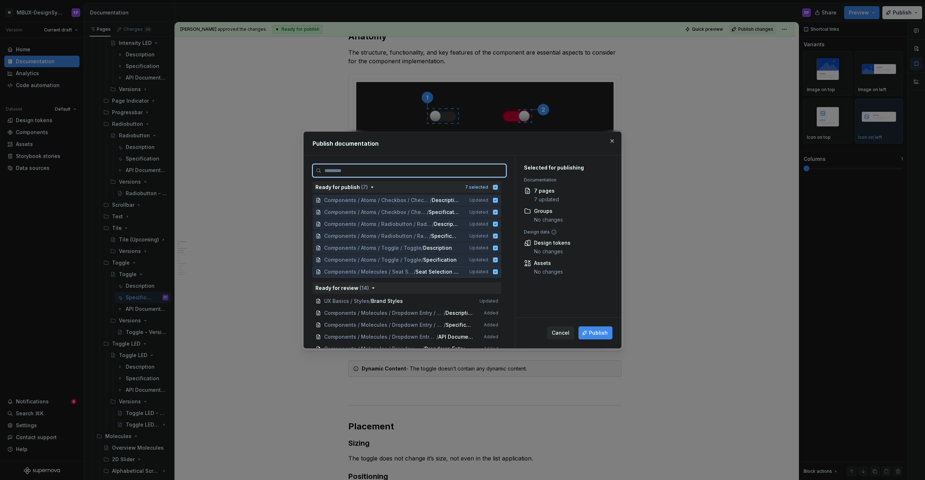
click at [501, 273] on div "Ready for publish ( 7 ) 7 selected Components / Atoms / Checkbox / Checkbox / D…" at bounding box center [410, 264] width 194 height 167
click at [498, 271] on icon at bounding box center [495, 270] width 5 height 5
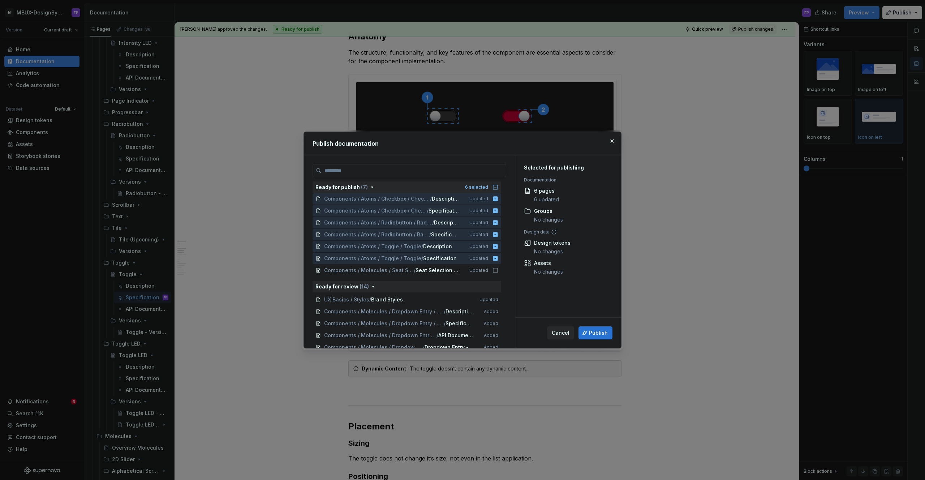
click at [600, 334] on span "Publish" at bounding box center [598, 332] width 19 height 7
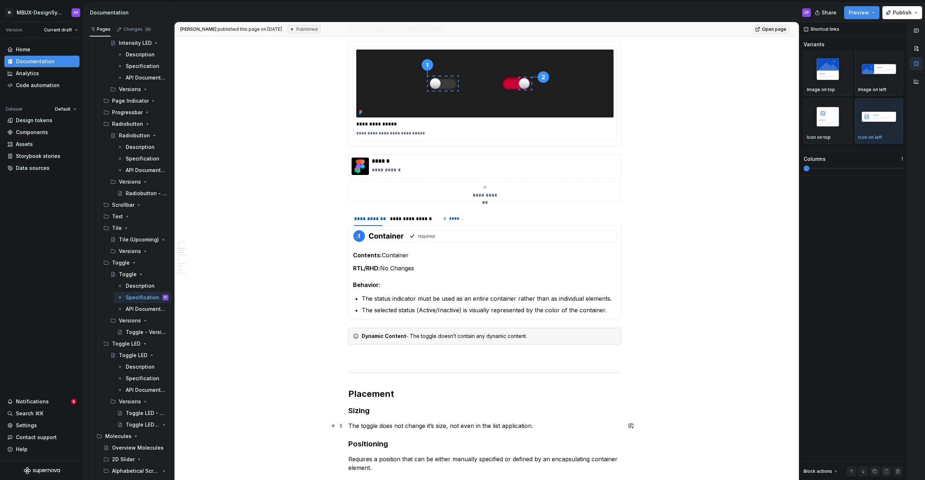
scroll to position [171, 0]
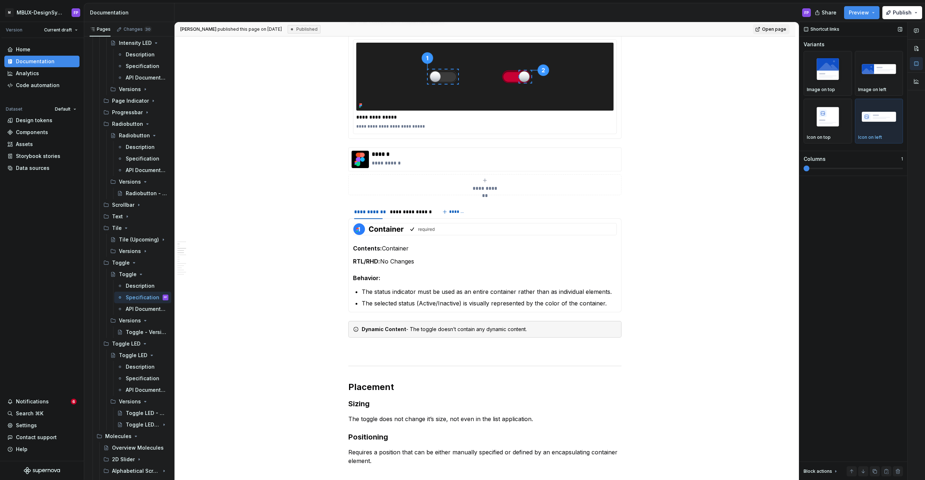
type textarea "*"
